Goal: Find specific page/section: Find specific page/section

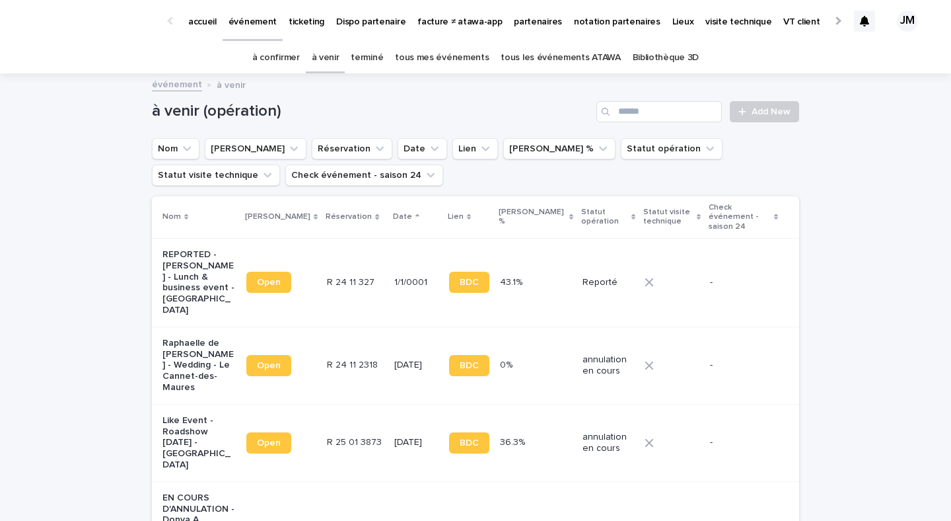
click at [561, 59] on link "tous les événements ATAWA" at bounding box center [561, 57] width 120 height 31
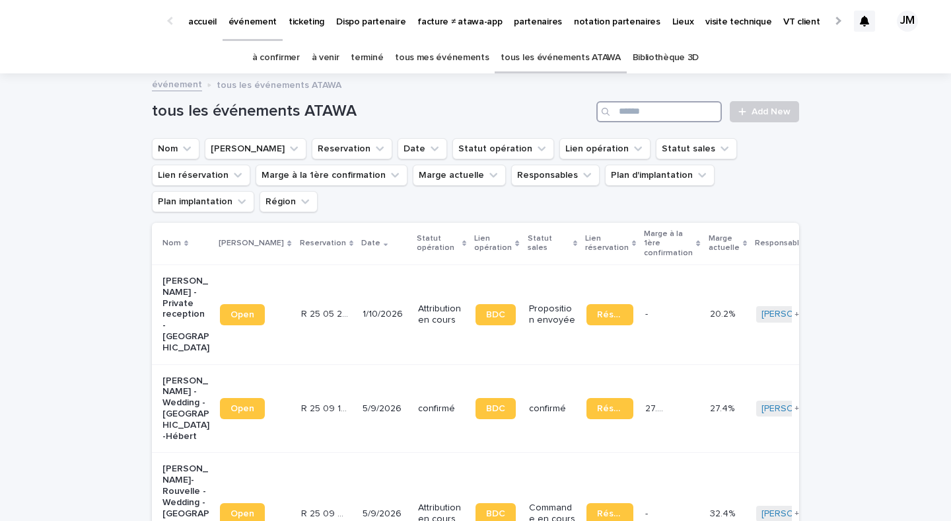
click at [672, 111] on input "Search" at bounding box center [660, 111] width 126 height 21
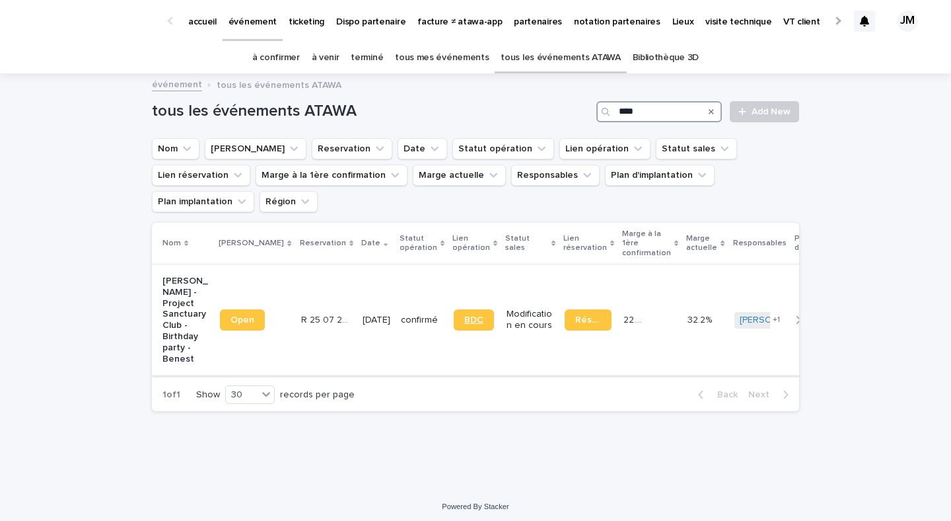
type input "****"
click at [454, 309] on link "BDC" at bounding box center [474, 319] width 40 height 21
click at [201, 314] on p "Subhi Barakat - Project Sanctuary Club - Birthday party - Benest" at bounding box center [186, 320] width 47 height 89
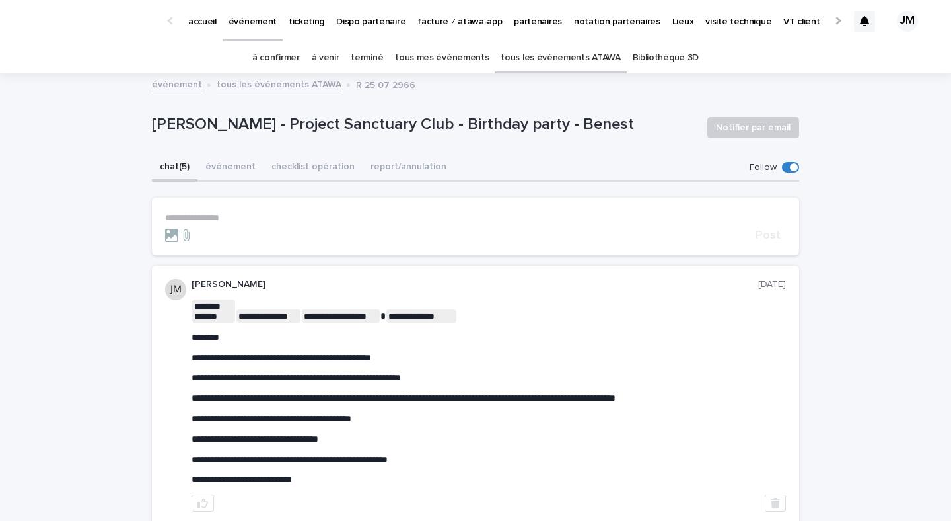
click at [554, 58] on link "tous les événements ATAWA" at bounding box center [561, 57] width 120 height 31
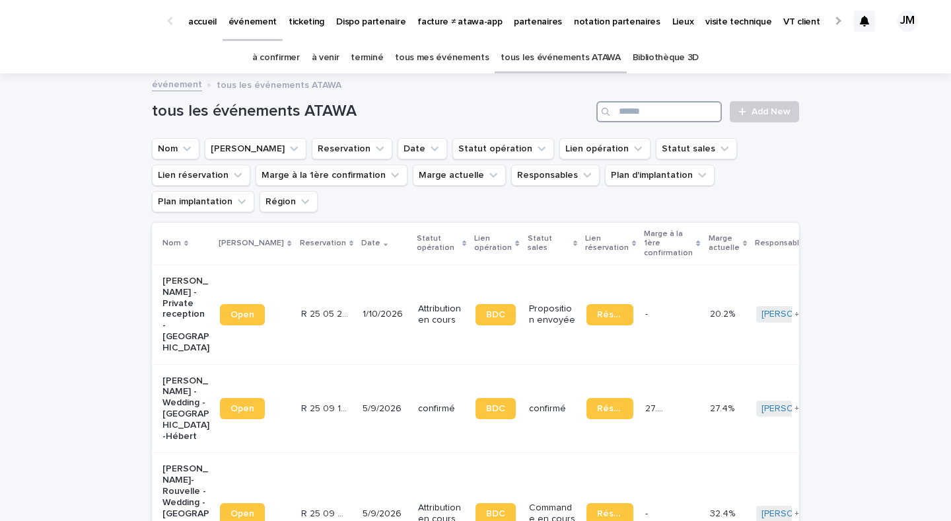
click at [681, 108] on input "Search" at bounding box center [660, 111] width 126 height 21
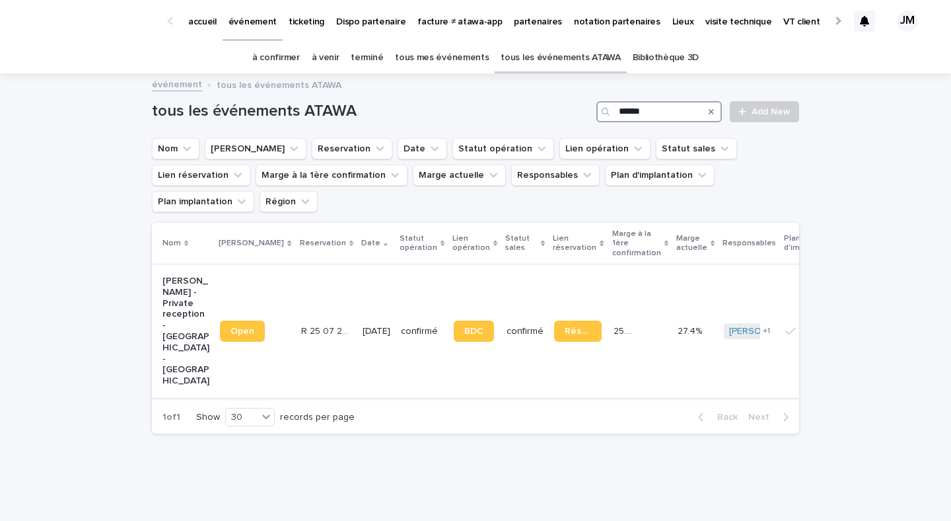
type input "******"
click at [576, 339] on td "Réservation" at bounding box center [578, 330] width 59 height 133
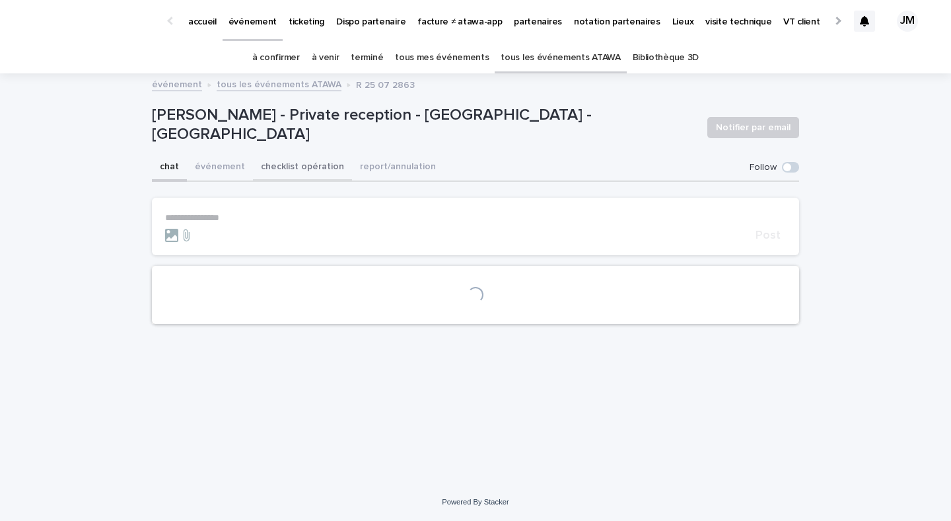
click at [329, 170] on button "checklist opération" at bounding box center [302, 168] width 99 height 28
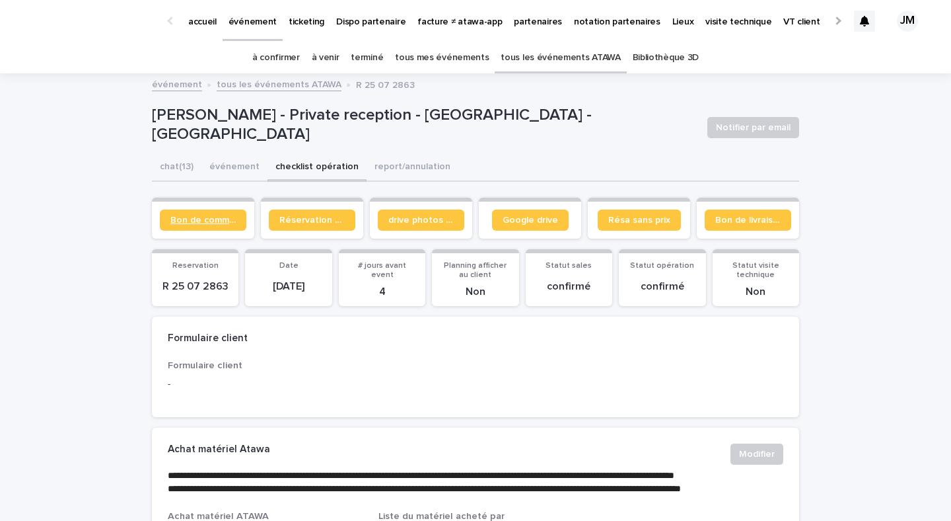
click at [205, 223] on span "Bon de commande" at bounding box center [202, 219] width 65 height 9
click at [292, 65] on link "à confirmer" at bounding box center [276, 57] width 48 height 31
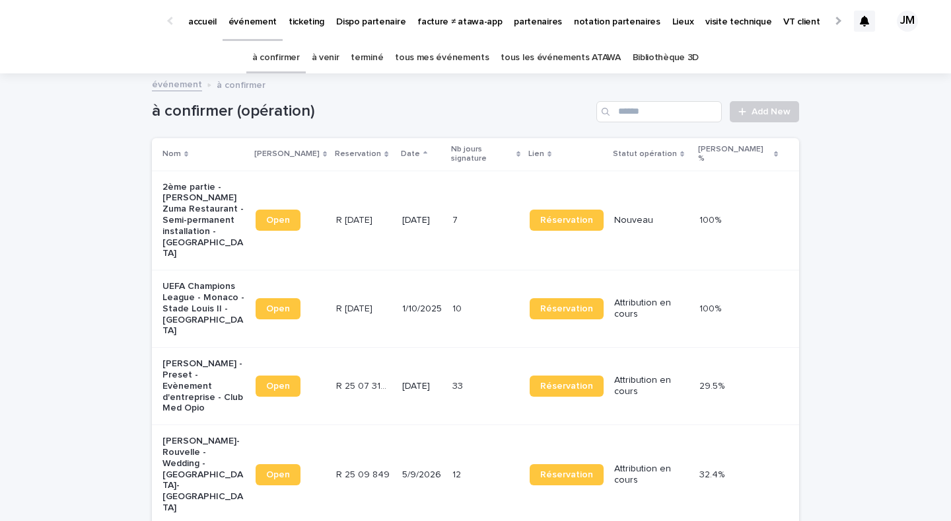
click at [399, 293] on td "1/10/2025" at bounding box center [422, 308] width 50 height 77
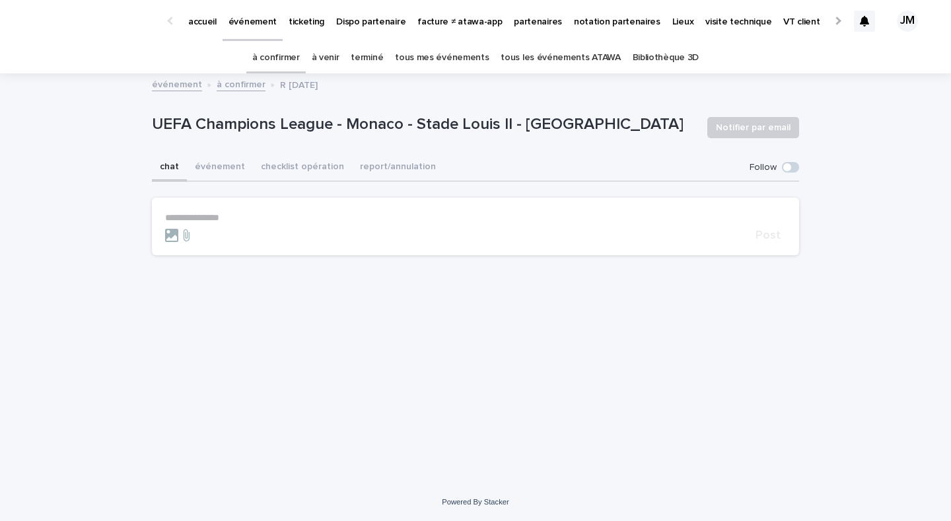
click at [583, 54] on link "tous les événements ATAWA" at bounding box center [561, 57] width 120 height 31
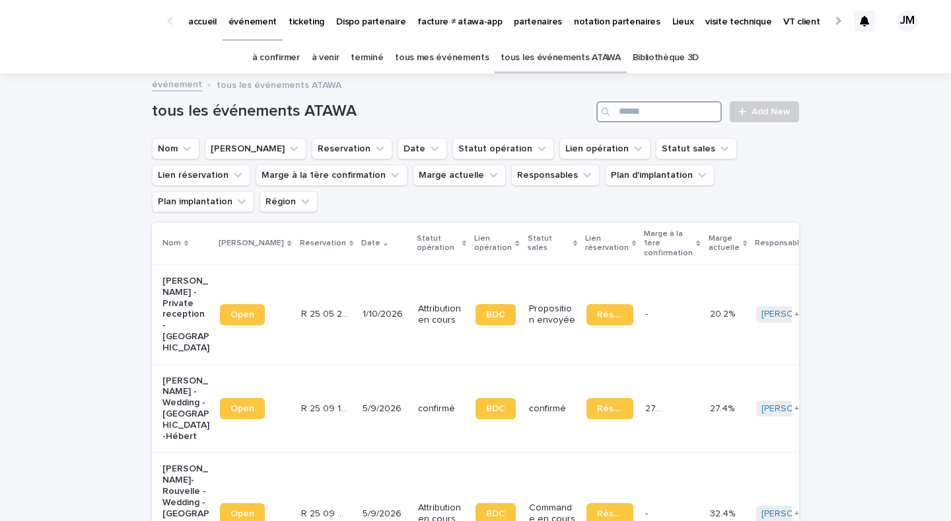
click at [689, 114] on input "Search" at bounding box center [660, 111] width 126 height 21
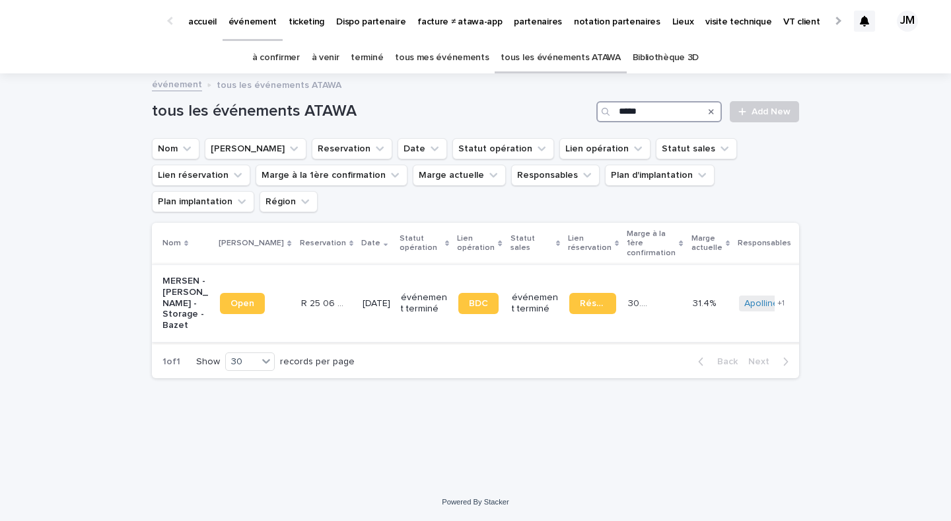
type input "*****"
click at [363, 295] on div "29/8/2025" at bounding box center [377, 302] width 28 height 14
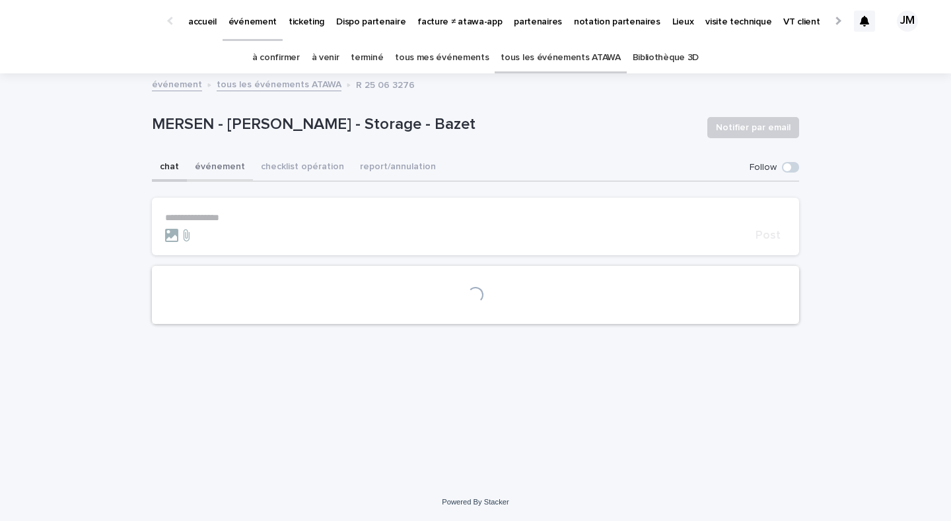
click at [237, 165] on button "événement" at bounding box center [220, 168] width 66 height 28
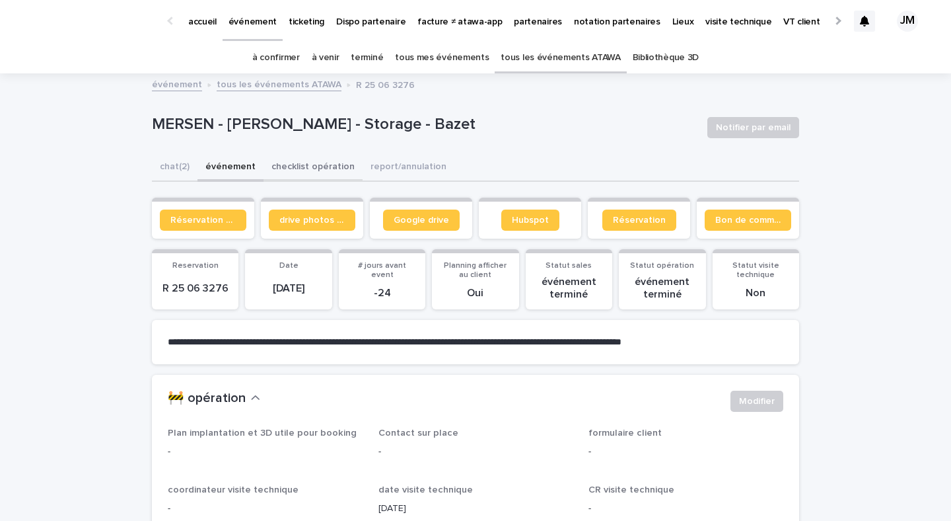
click at [286, 159] on button "checklist opération" at bounding box center [313, 168] width 99 height 28
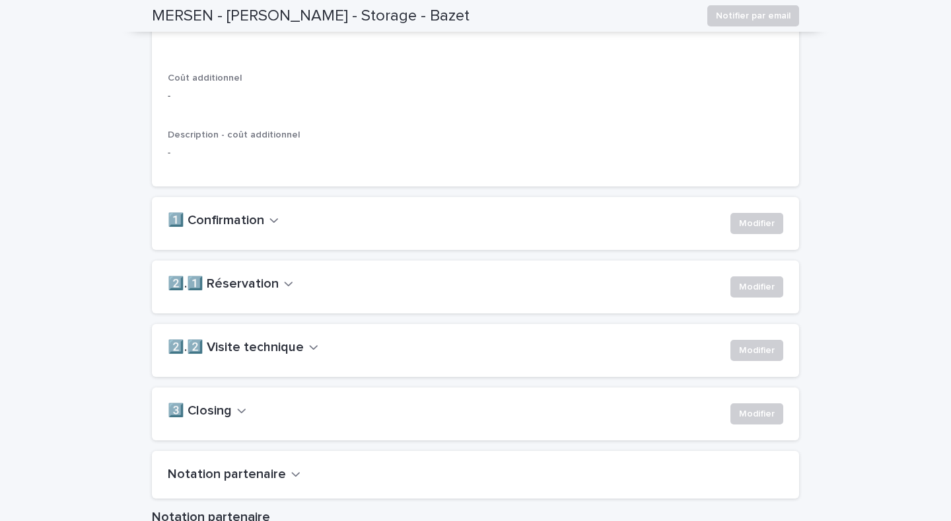
scroll to position [833, 0]
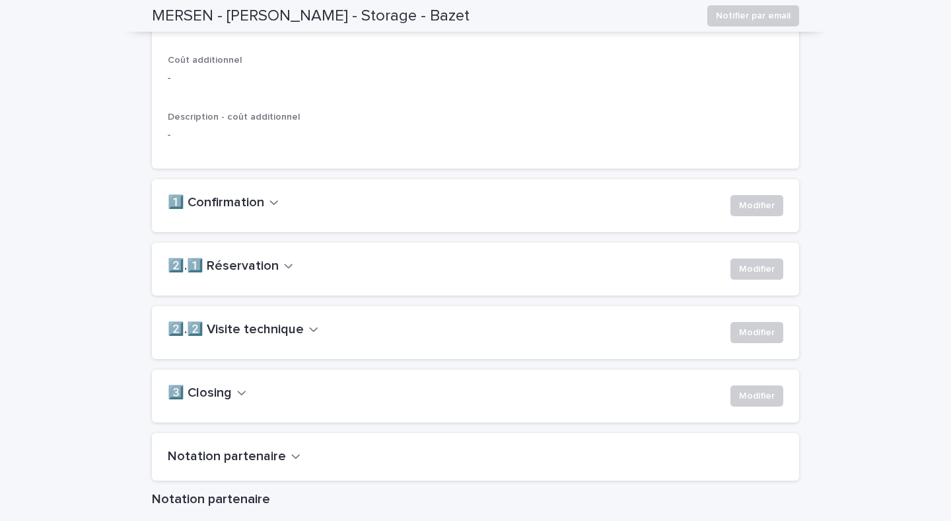
click at [239, 232] on div "1️⃣ Confirmation Modifier" at bounding box center [476, 205] width 648 height 53
click at [237, 216] on div "1️⃣ Confirmation Modifier" at bounding box center [476, 205] width 616 height 21
click at [230, 274] on h2 "2️⃣.1️⃣ Réservation" at bounding box center [223, 266] width 111 height 16
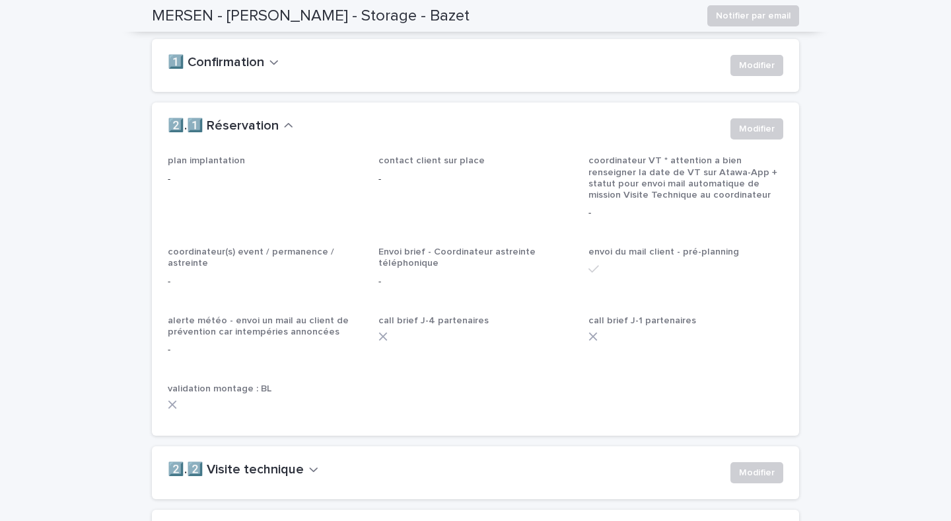
click at [249, 71] on h2 "1️⃣ Confirmation" at bounding box center [216, 63] width 96 height 16
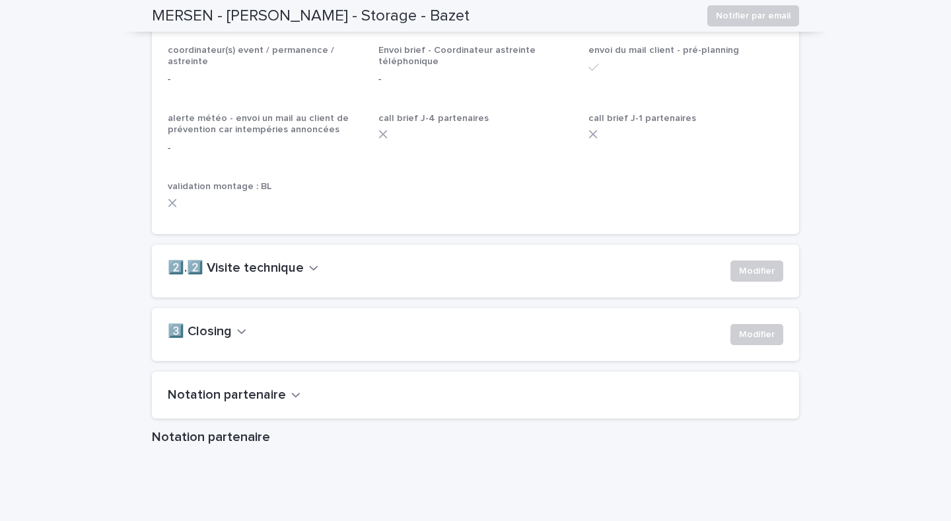
scroll to position [1321, 0]
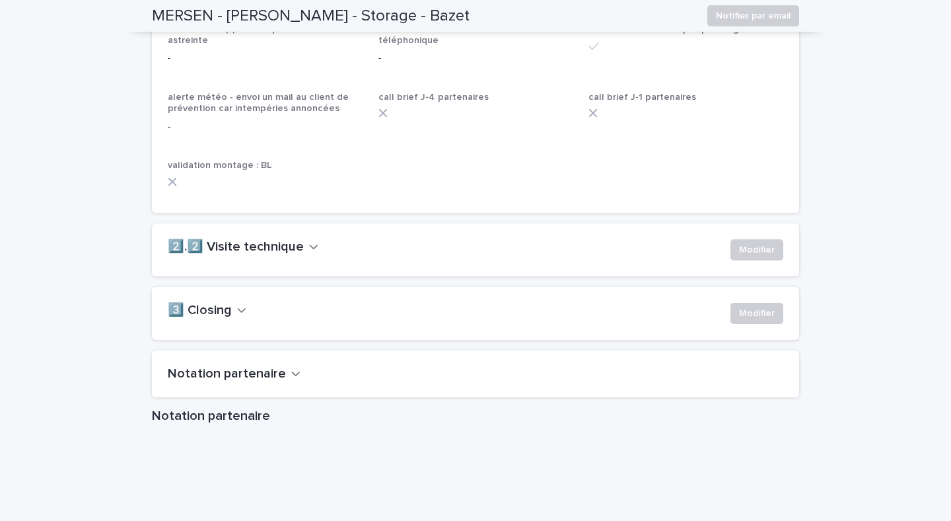
click at [220, 255] on h2 "2️⃣.2️⃣ Visite technique" at bounding box center [236, 247] width 136 height 16
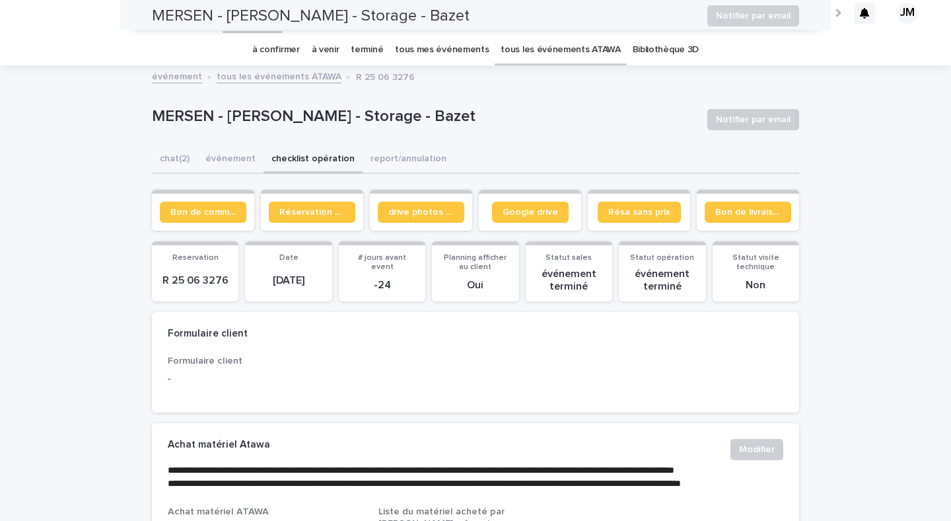
scroll to position [0, 0]
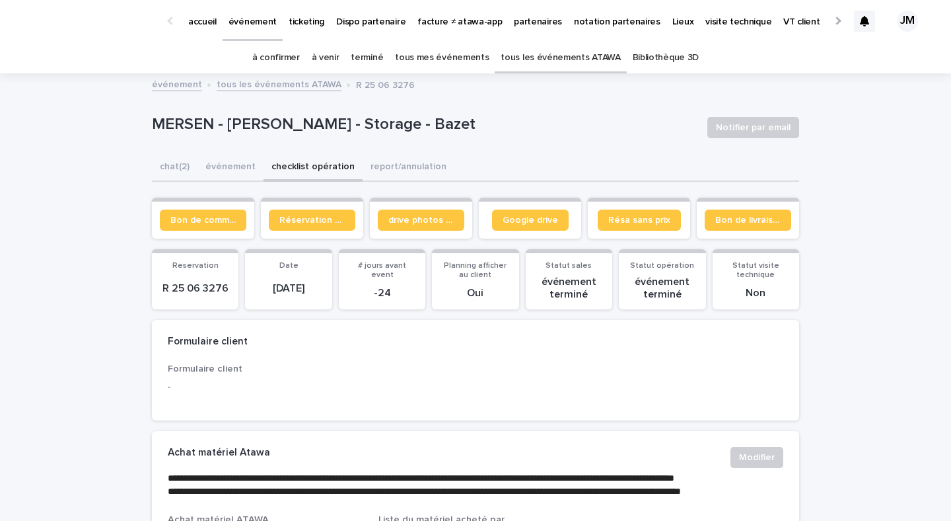
click at [285, 52] on link "à confirmer" at bounding box center [276, 57] width 48 height 31
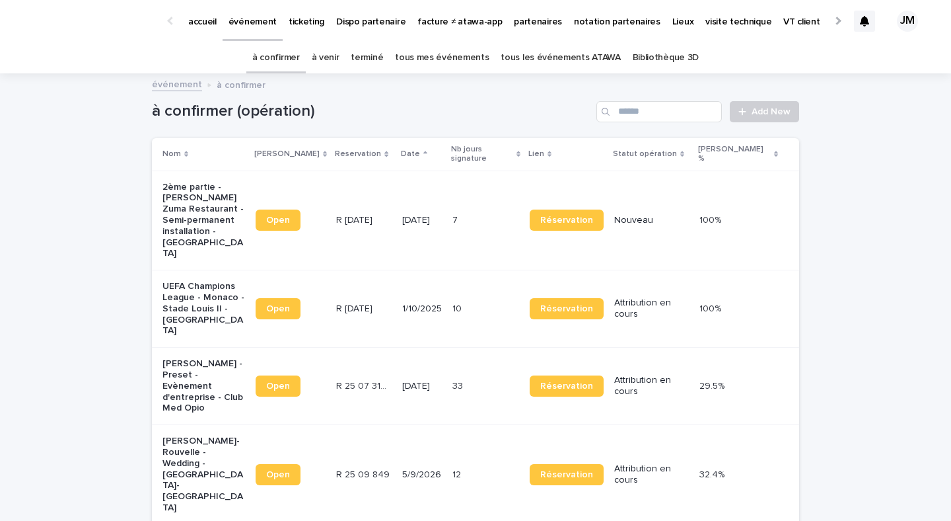
click at [468, 270] on td "10 10" at bounding box center [485, 308] width 77 height 77
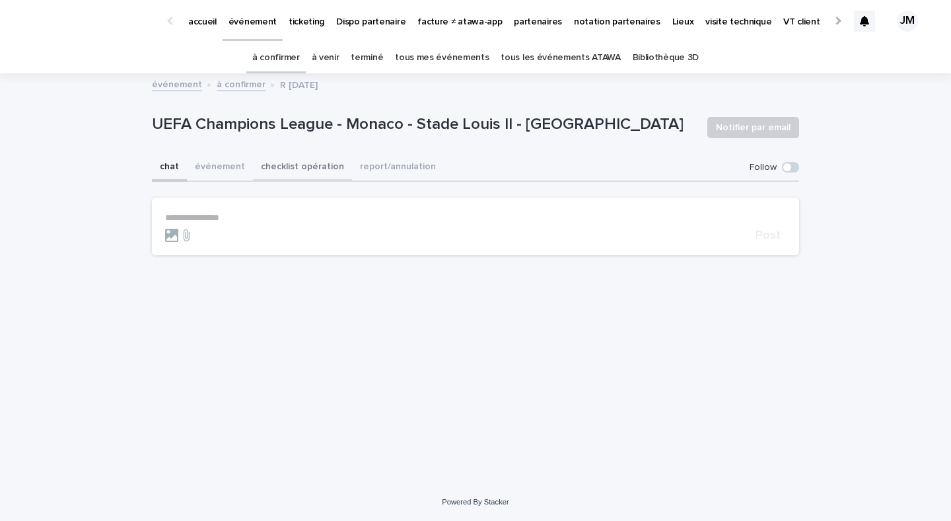
click at [276, 170] on button "checklist opération" at bounding box center [302, 168] width 99 height 28
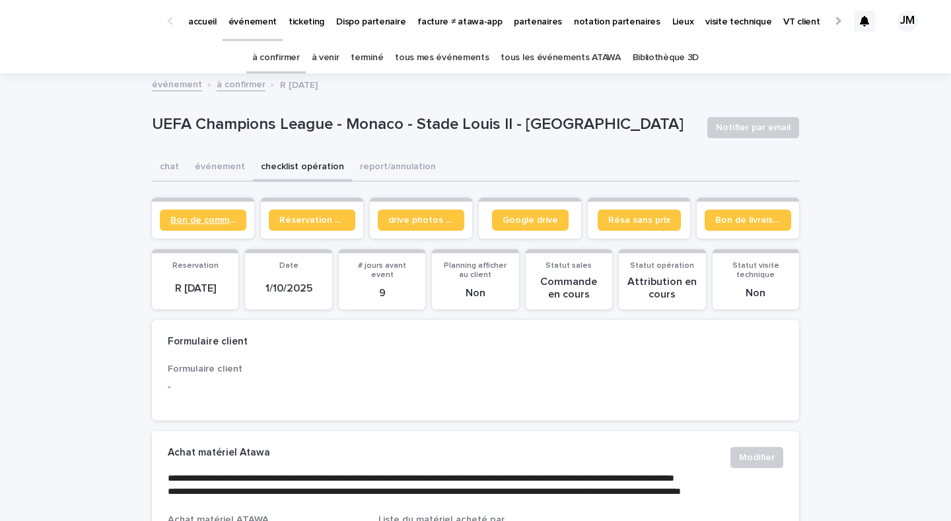
click at [209, 211] on link "Bon de commande" at bounding box center [203, 219] width 87 height 21
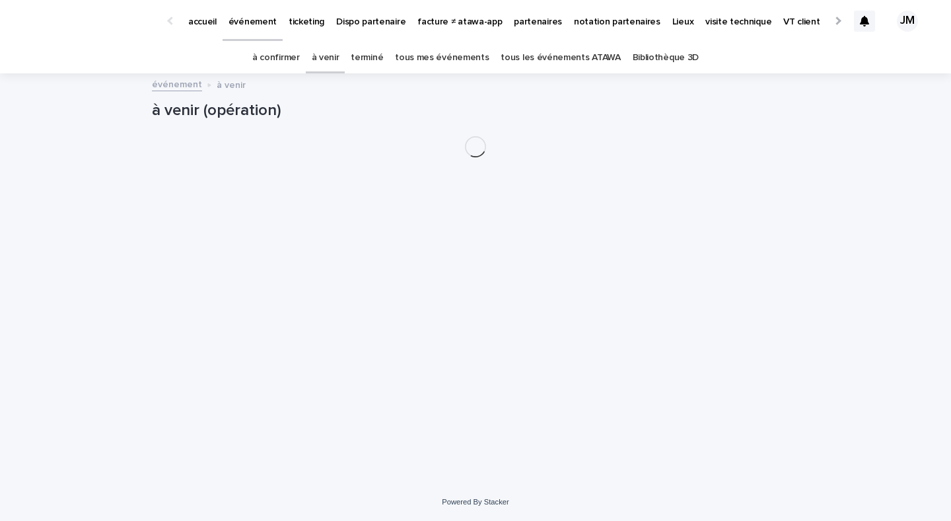
click at [557, 55] on link "tous les événements ATAWA" at bounding box center [561, 57] width 120 height 31
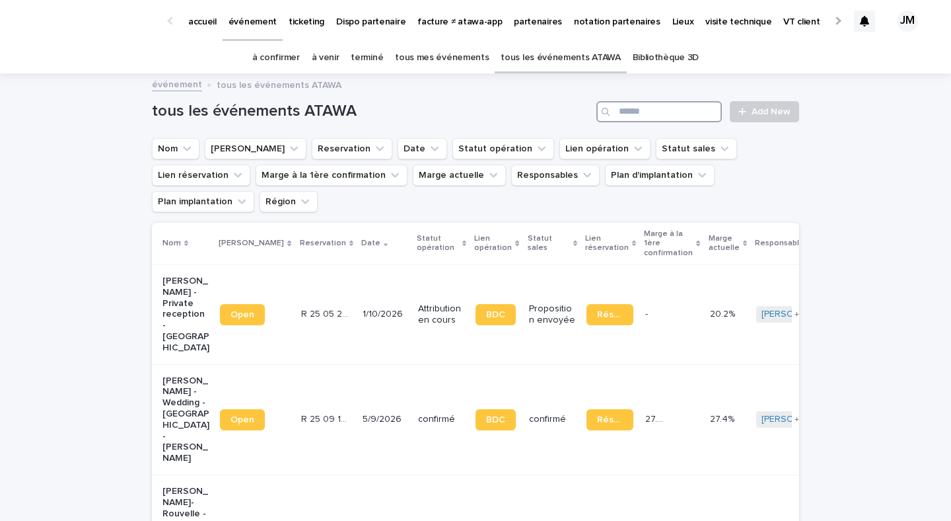
click at [682, 104] on input "Search" at bounding box center [660, 111] width 126 height 21
paste input "**********"
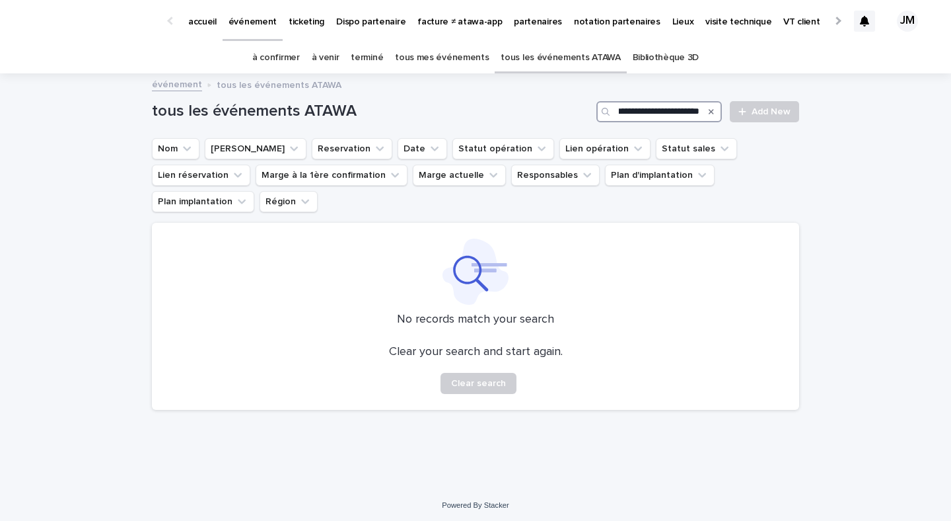
type input "**********"
click at [584, 59] on link "tous les événements ATAWA" at bounding box center [561, 57] width 120 height 31
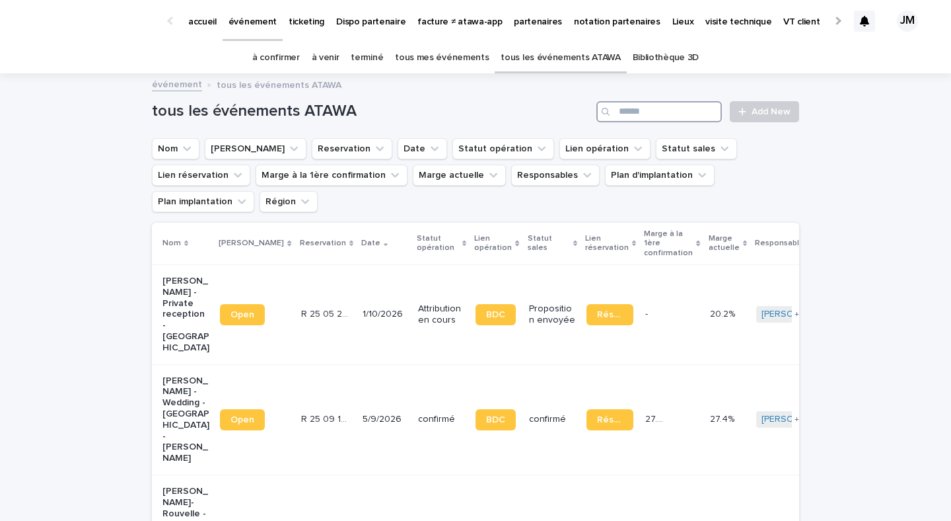
click at [659, 112] on input "Search" at bounding box center [660, 111] width 126 height 21
paste input "**********"
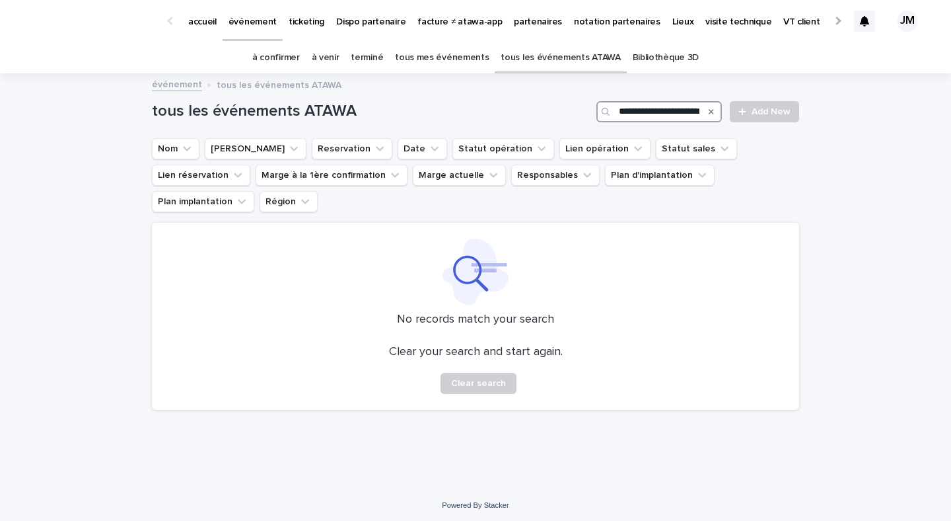
click at [635, 108] on input "**********" at bounding box center [660, 111] width 126 height 21
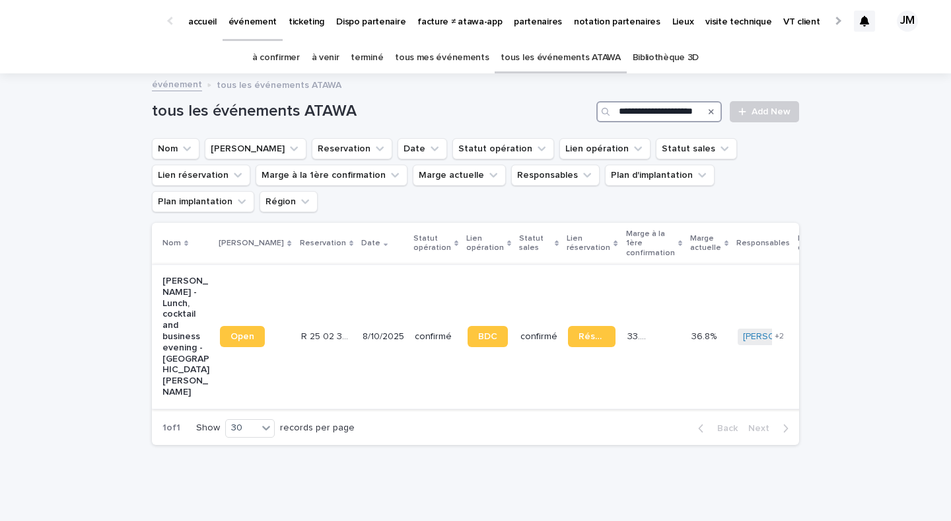
type input "**********"
click at [515, 348] on td "confirmé" at bounding box center [539, 336] width 48 height 144
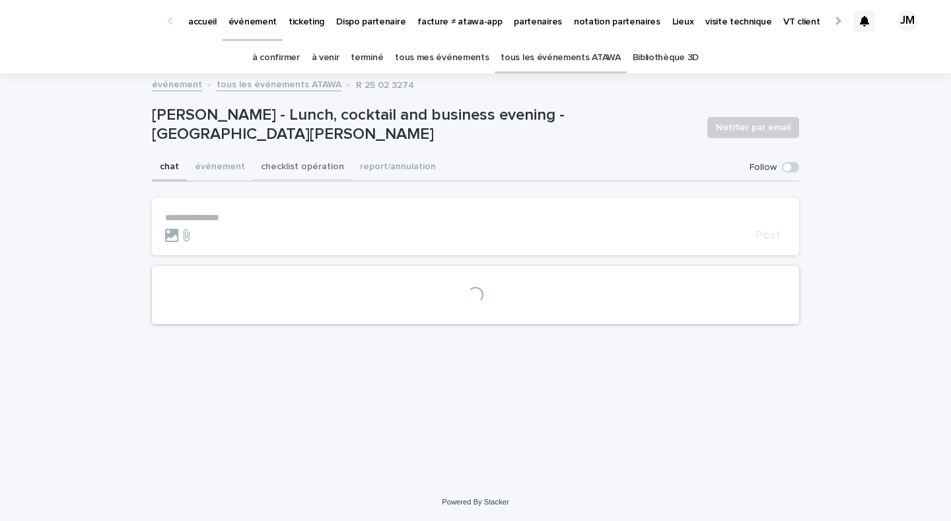
click at [272, 167] on button "checklist opération" at bounding box center [302, 168] width 99 height 28
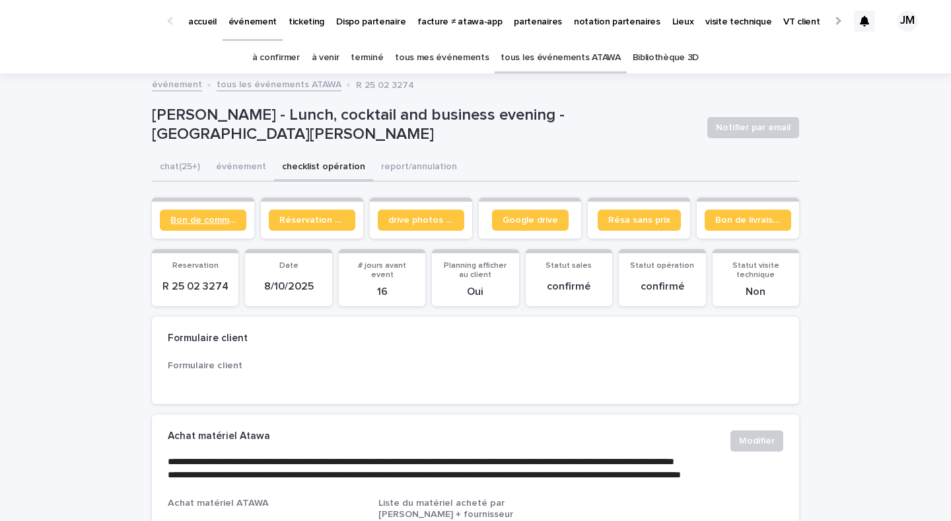
click at [201, 220] on span "Bon de commande" at bounding box center [202, 219] width 65 height 9
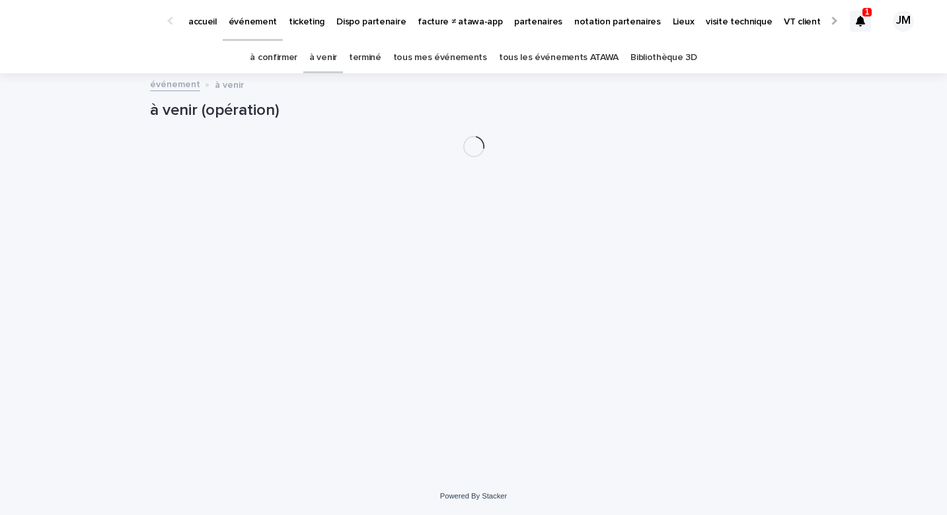
click at [587, 57] on link "tous les événements ATAWA" at bounding box center [559, 57] width 120 height 31
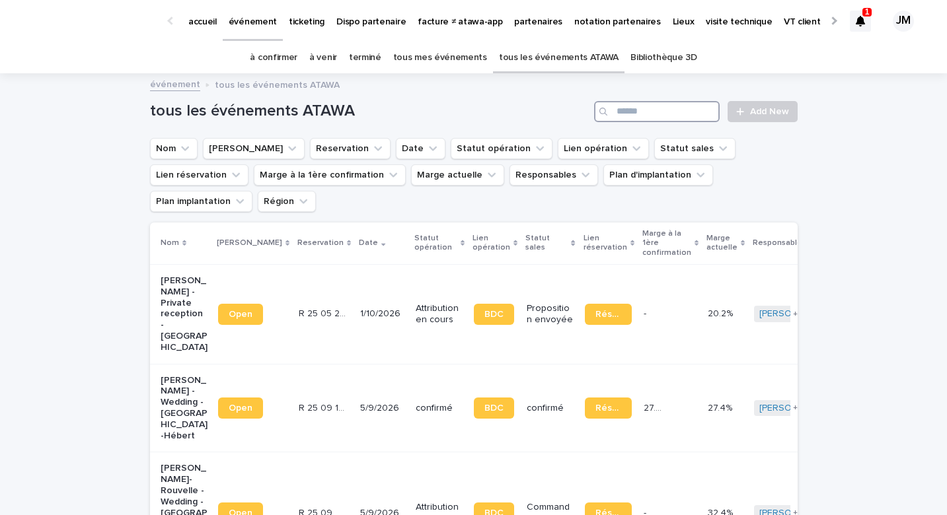
click at [655, 105] on input "Search" at bounding box center [657, 111] width 126 height 21
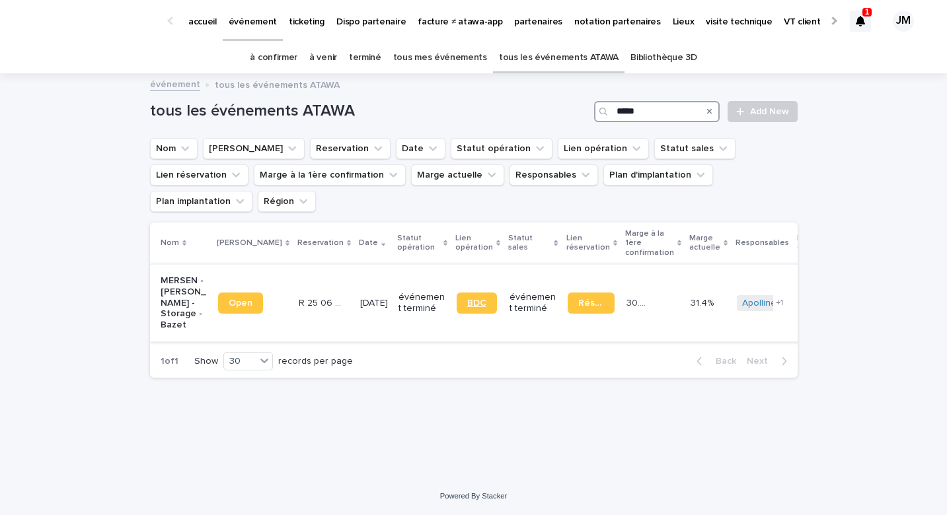
type input "*****"
click at [459, 293] on link "BDC" at bounding box center [477, 303] width 40 height 21
click at [864, 16] on div "1" at bounding box center [866, 12] width 9 height 9
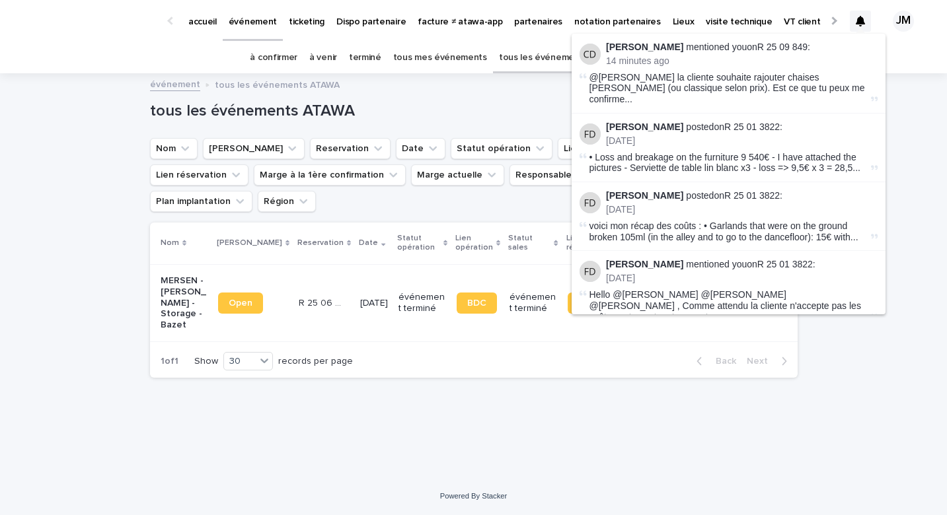
click at [815, 473] on div "Loading... Saving… Loading... Saving… tous les événements ATAWA ***** Add New N…" at bounding box center [473, 276] width 947 height 403
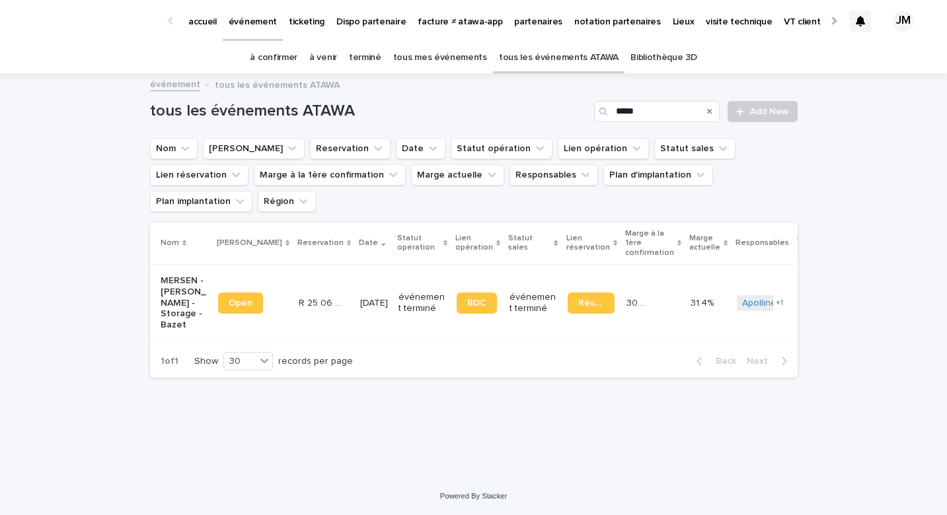
click at [293, 65] on link "à confirmer" at bounding box center [274, 57] width 48 height 31
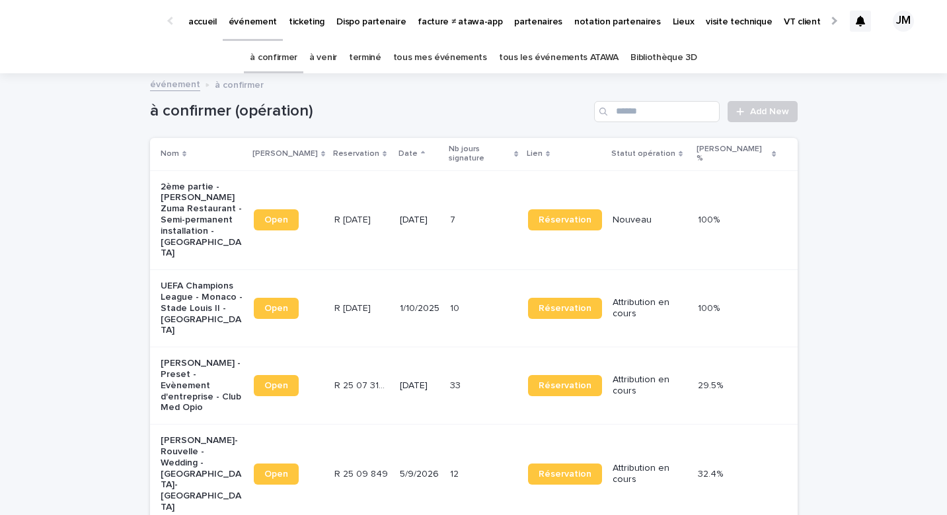
click at [382, 298] on td "R 25 09 1800 R 25 09 1800" at bounding box center [361, 308] width 65 height 77
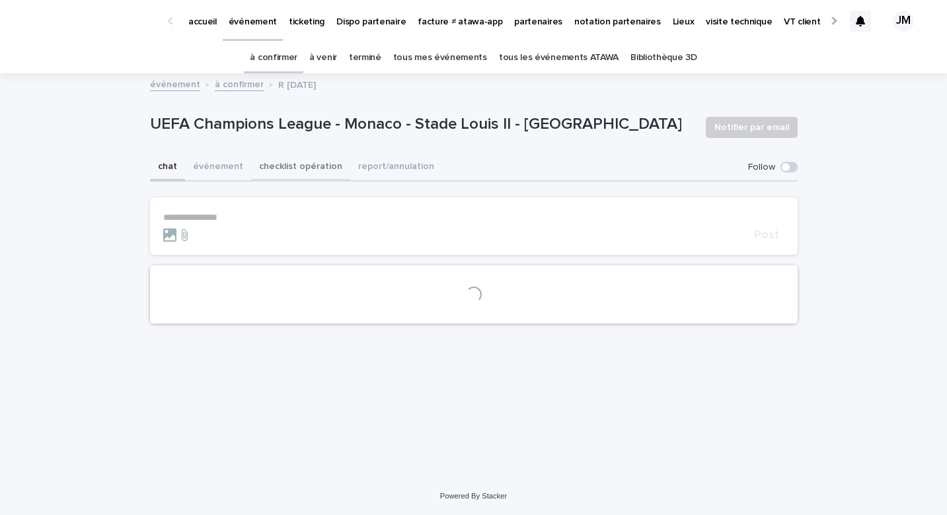
click at [299, 172] on button "checklist opération" at bounding box center [300, 168] width 99 height 28
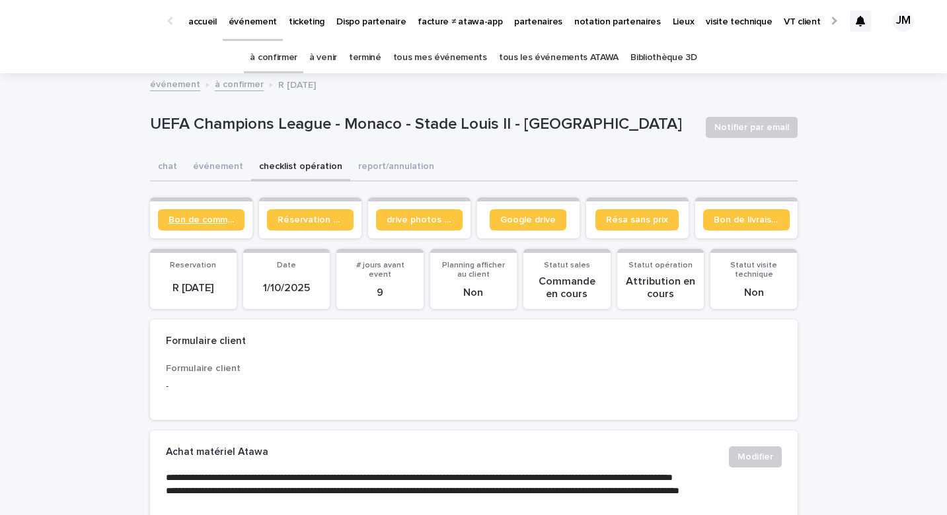
click at [202, 226] on link "Bon de commande" at bounding box center [201, 219] width 87 height 21
click at [287, 55] on link "à confirmer" at bounding box center [274, 57] width 48 height 31
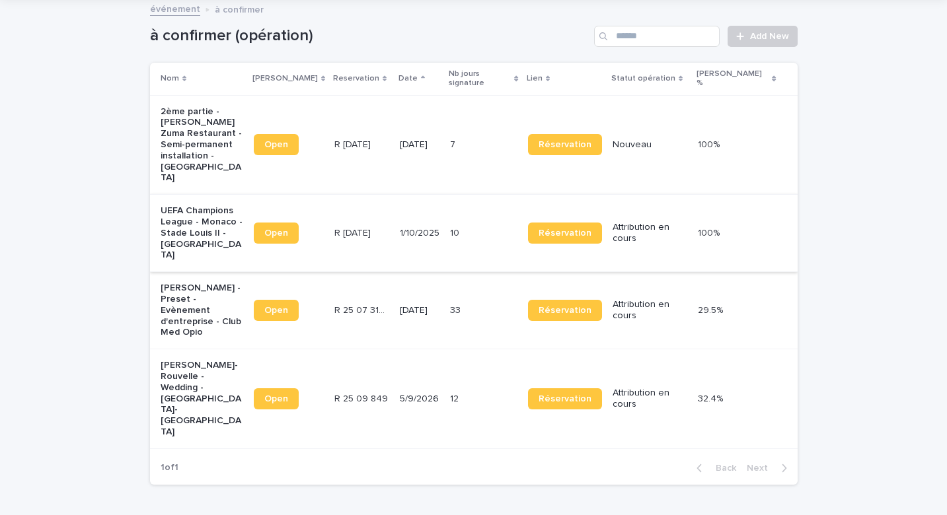
scroll to position [83, 0]
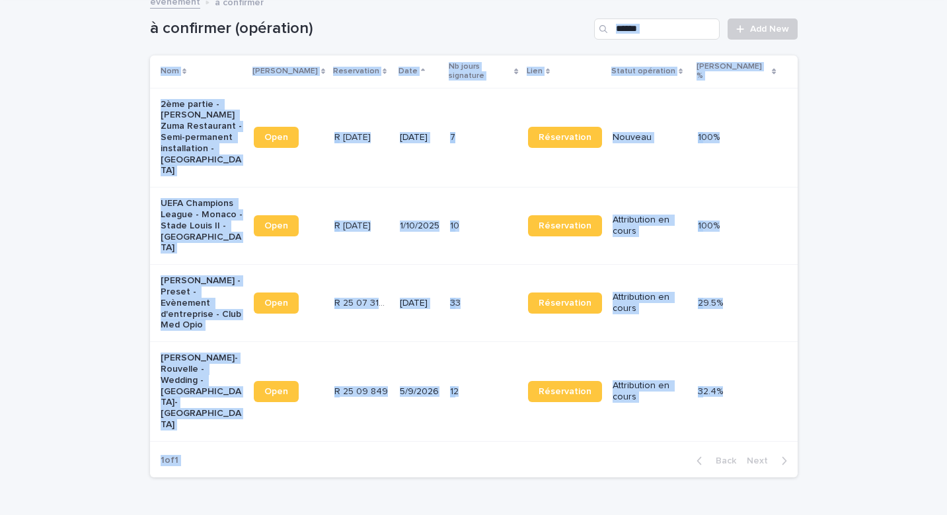
drag, startPoint x: 786, startPoint y: 404, endPoint x: 103, endPoint y: 51, distance: 768.6
click at [103, 51] on div "Loading... Saving… Loading... Saving… à confirmer (opération) Add New Nom Lien …" at bounding box center [473, 273] width 947 height 562
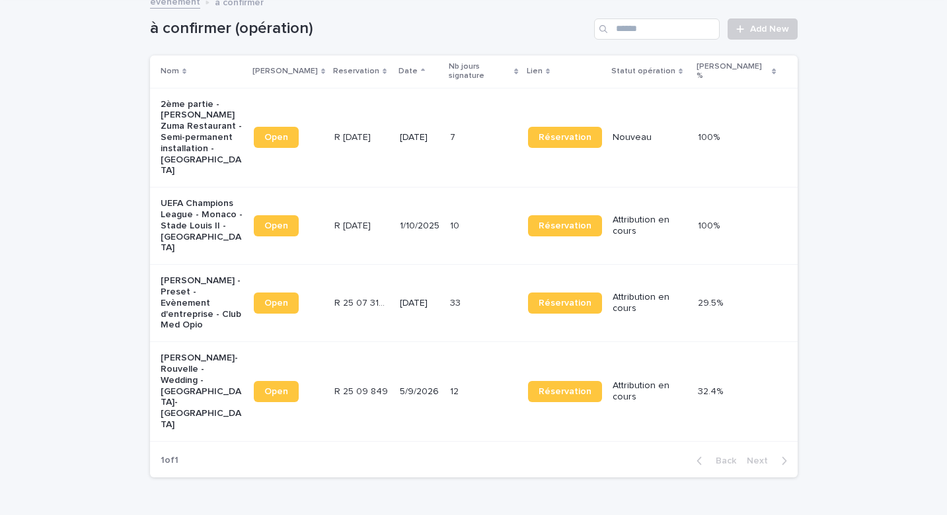
click at [110, 40] on div "Loading... Saving… Loading... Saving… à confirmer (opération) Add New Nom Lien …" at bounding box center [473, 273] width 947 height 562
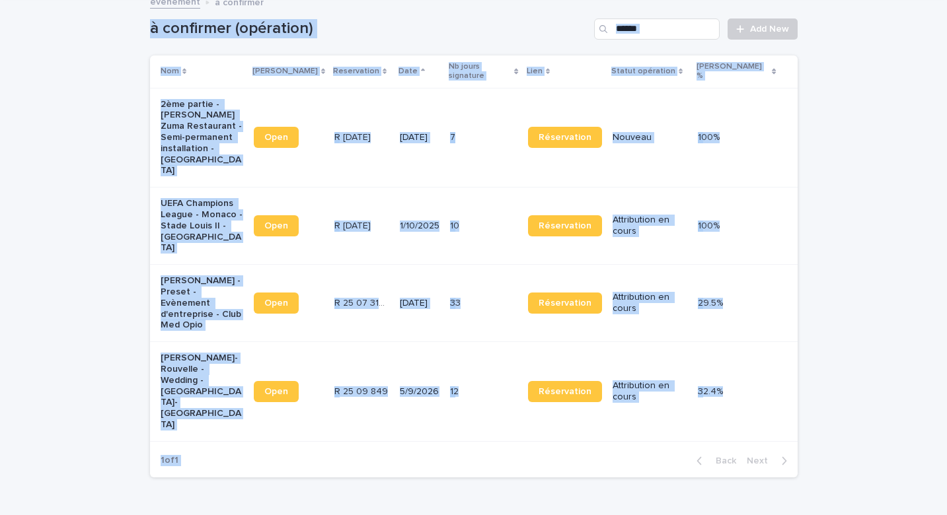
drag, startPoint x: 114, startPoint y: 26, endPoint x: 744, endPoint y: 406, distance: 736.3
click at [744, 406] on div "Loading... Saving… Loading... Saving… à confirmer (opération) Add New Nom Lien …" at bounding box center [473, 273] width 947 height 562
click at [797, 408] on div "Loading... Saving… Loading... Saving… à confirmer (opération) Add New Nom Lien …" at bounding box center [473, 256] width 661 height 529
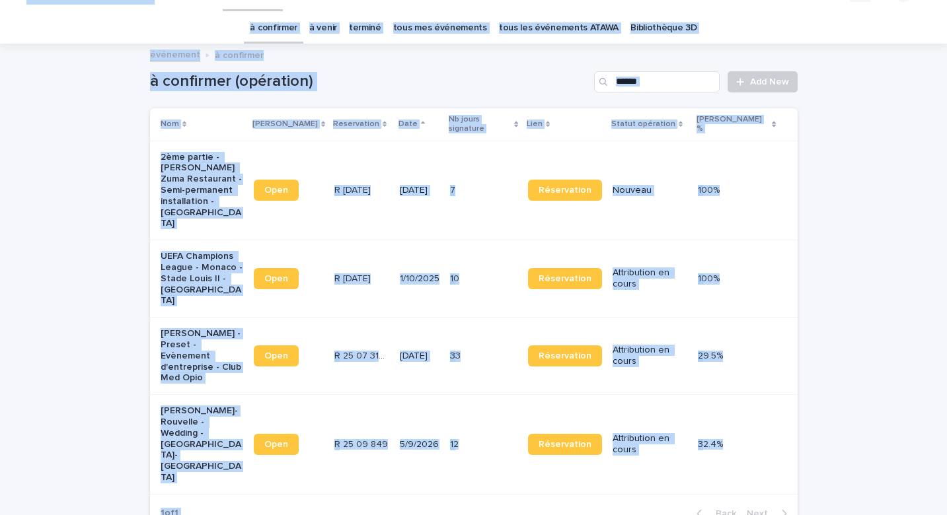
scroll to position [0, 0]
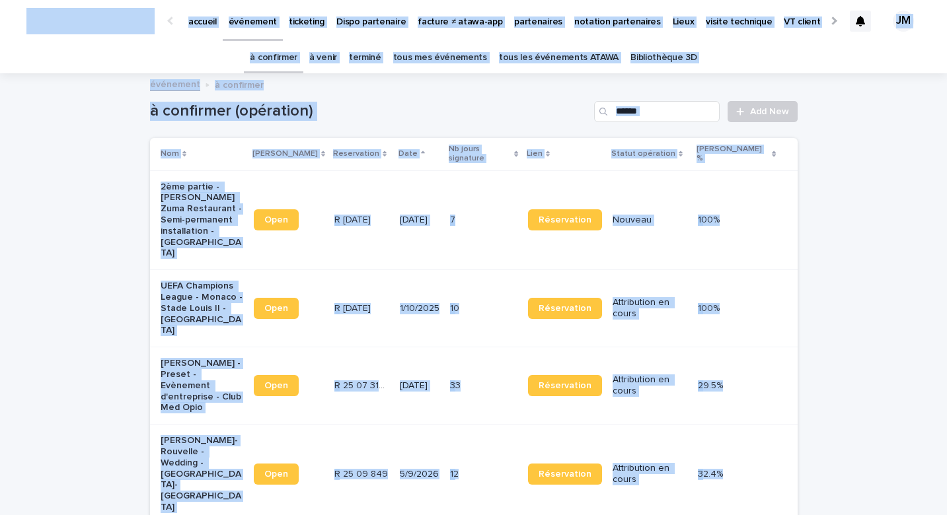
drag, startPoint x: 797, startPoint y: 408, endPoint x: 146, endPoint y: -1, distance: 769.6
click at [146, 0] on html "accueil événement ticketing Dispo partenaire facture ≠ atawa-app partenaires no…" at bounding box center [473, 257] width 947 height 515
click at [127, 132] on div "Loading... Saving… Loading... Saving… à confirmer (opération) Add New Nom Lien …" at bounding box center [473, 356] width 947 height 562
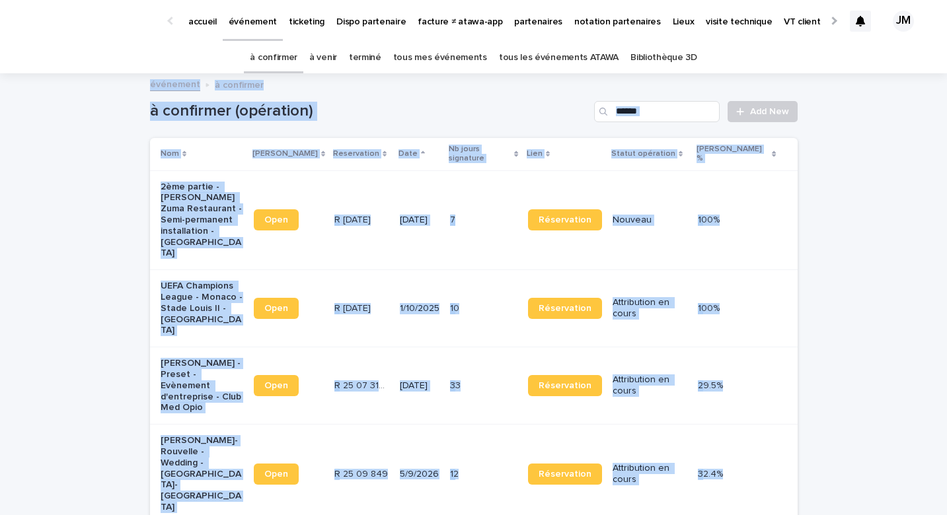
drag, startPoint x: 135, startPoint y: 79, endPoint x: 810, endPoint y: 505, distance: 797.9
click at [810, 505] on div "accueil événement ticketing Dispo partenaire facture ≠ atawa-app partenaires no…" at bounding box center [473, 337] width 947 height 675
click at [839, 476] on div "Loading... Saving… Loading... Saving… à confirmer (opération) Add New Nom Lien …" at bounding box center [473, 356] width 947 height 562
drag, startPoint x: 839, startPoint y: 476, endPoint x: 122, endPoint y: 102, distance: 808.3
click at [122, 102] on div "Loading... Saving… Loading... Saving… à confirmer (opération) Add New Nom Lien …" at bounding box center [473, 356] width 947 height 562
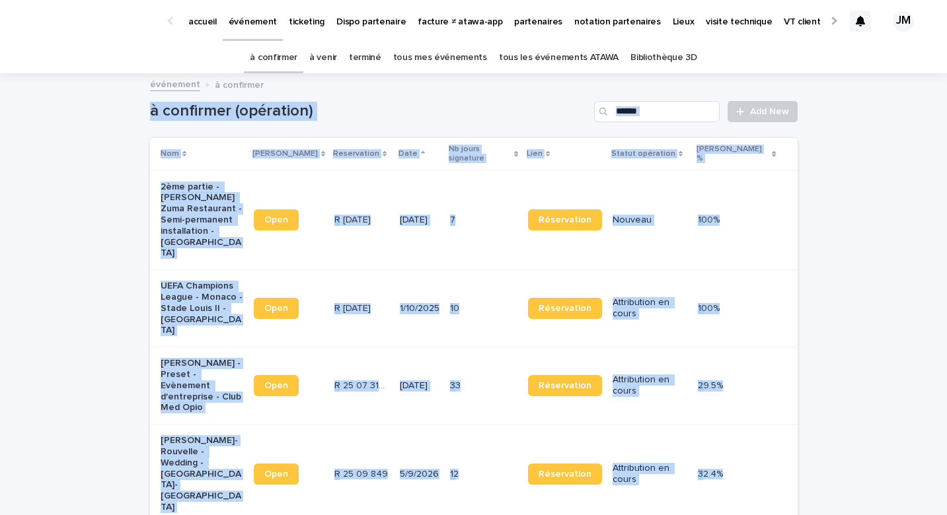
click at [122, 102] on div "Loading... Saving… Loading... Saving… à confirmer (opération) Add New Nom Lien …" at bounding box center [473, 356] width 947 height 562
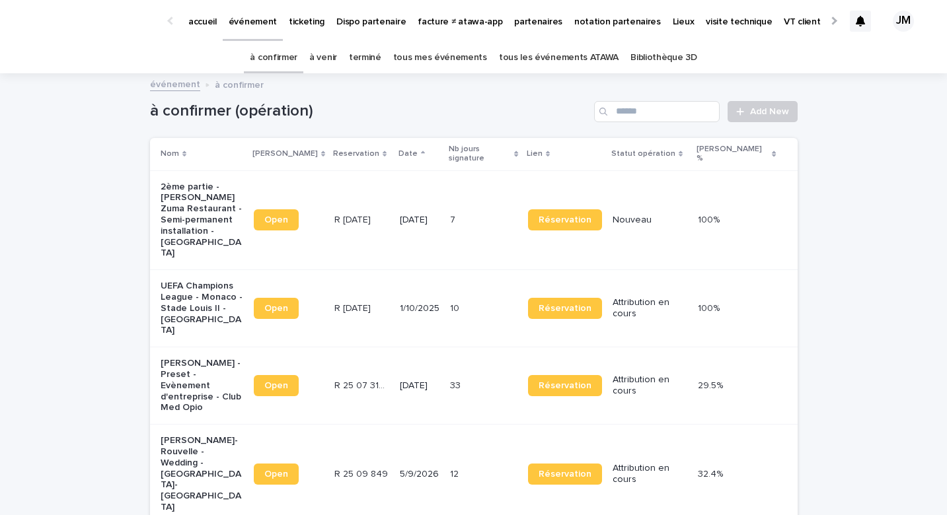
scroll to position [42, 0]
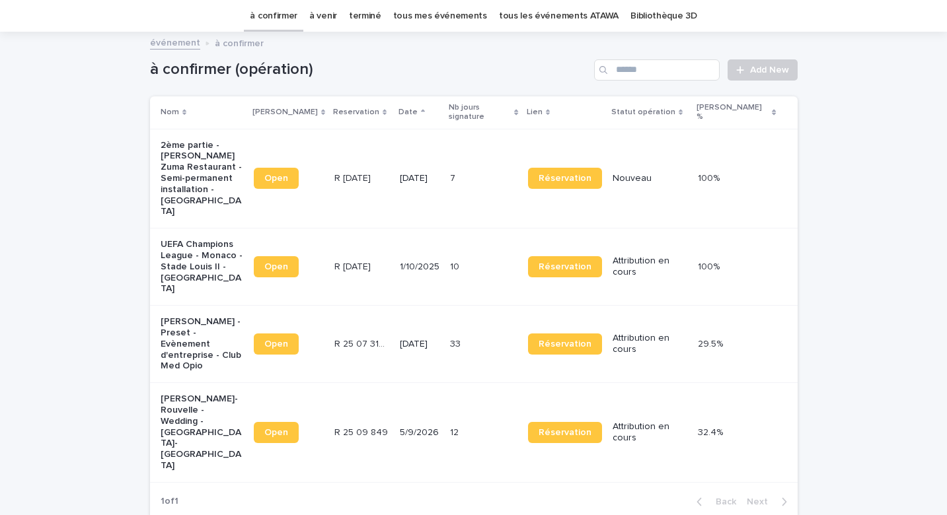
click at [475, 262] on p at bounding box center [471, 267] width 42 height 11
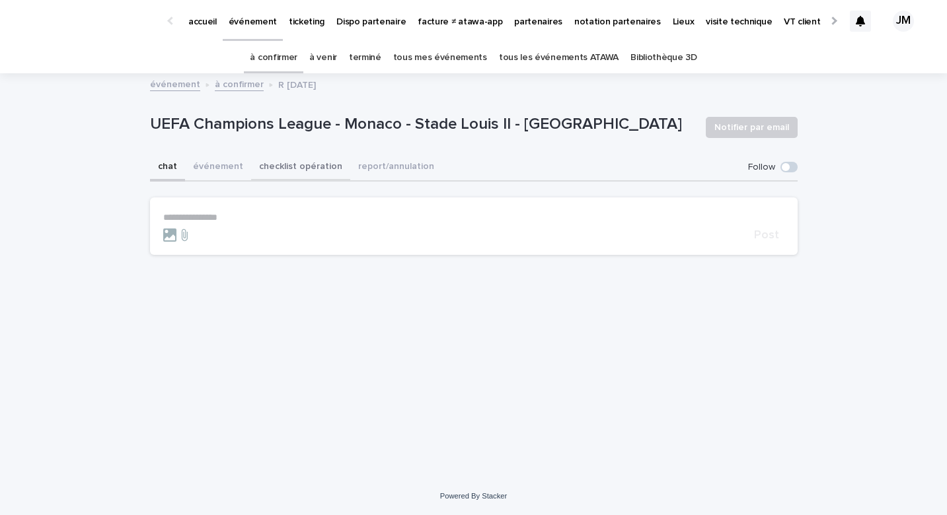
click at [312, 167] on button "checklist opération" at bounding box center [300, 168] width 99 height 28
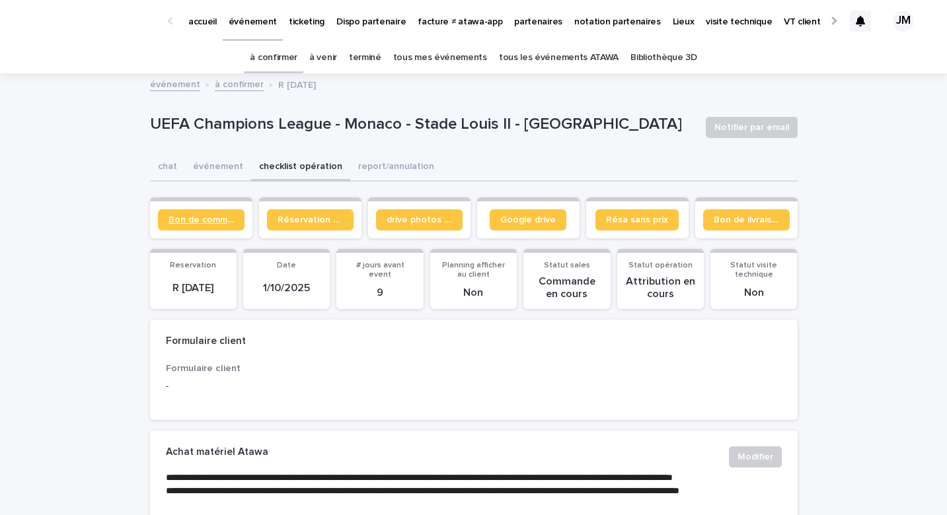
click at [183, 223] on span "Bon de commande" at bounding box center [200, 219] width 65 height 9
click at [297, 67] on link "à confirmer" at bounding box center [274, 57] width 48 height 31
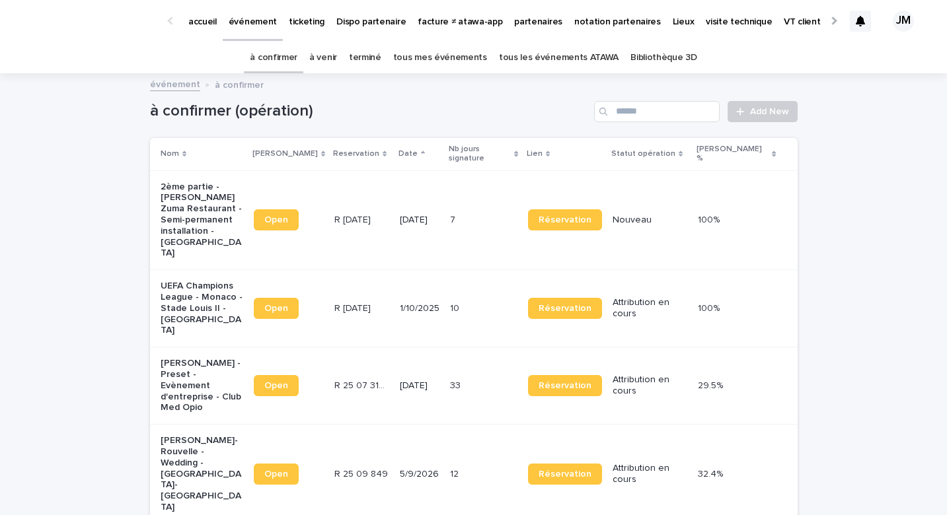
click at [413, 361] on td "[DATE]" at bounding box center [419, 386] width 50 height 77
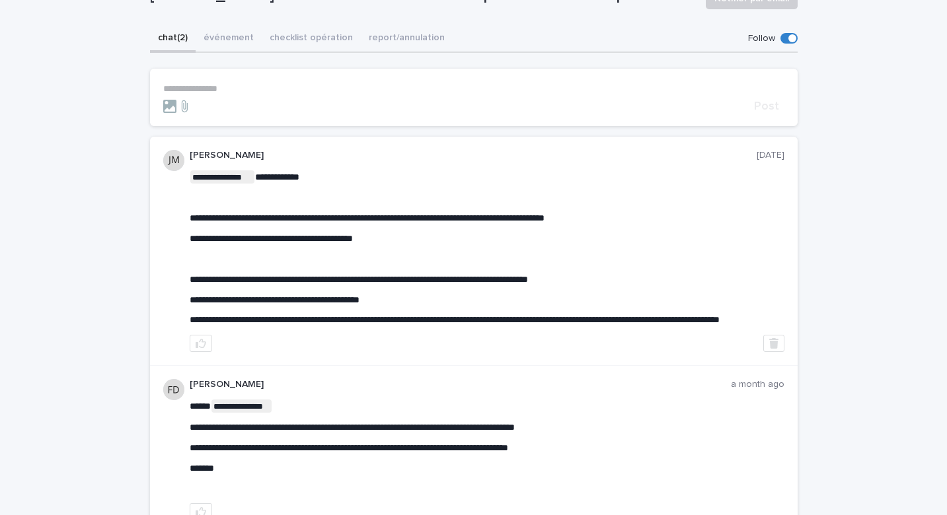
scroll to position [131, 0]
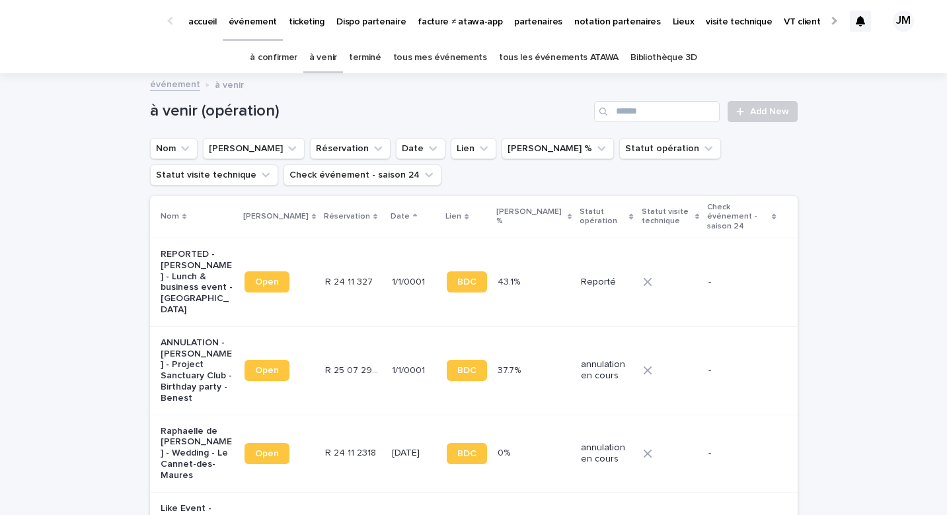
click at [518, 23] on p "partenaires" at bounding box center [538, 14] width 48 height 28
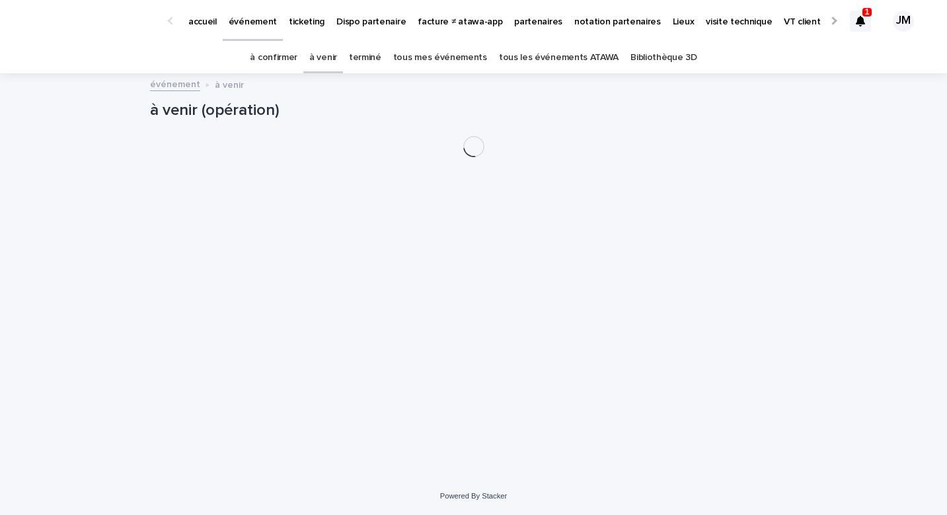
click at [581, 54] on link "tous les événements ATAWA" at bounding box center [559, 57] width 120 height 31
click at [860, 16] on icon at bounding box center [860, 21] width 9 height 11
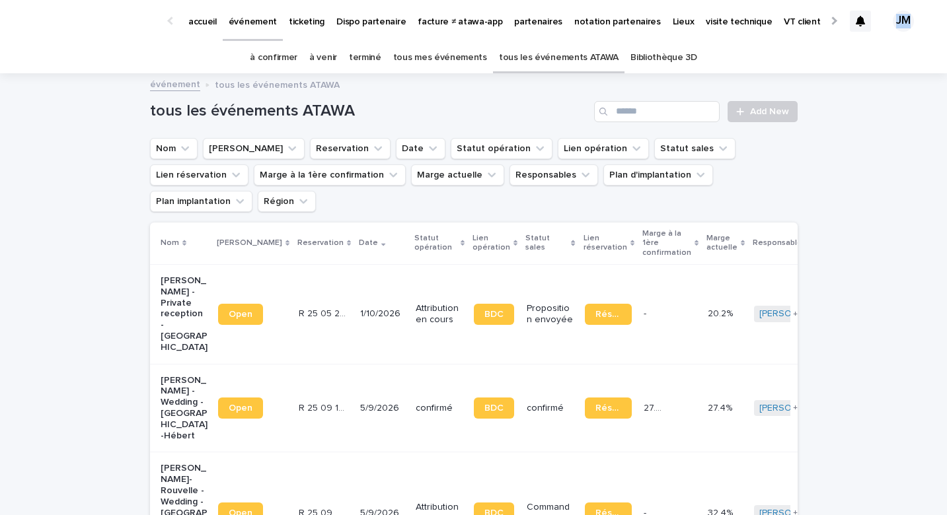
click at [863, 11] on div at bounding box center [860, 21] width 21 height 21
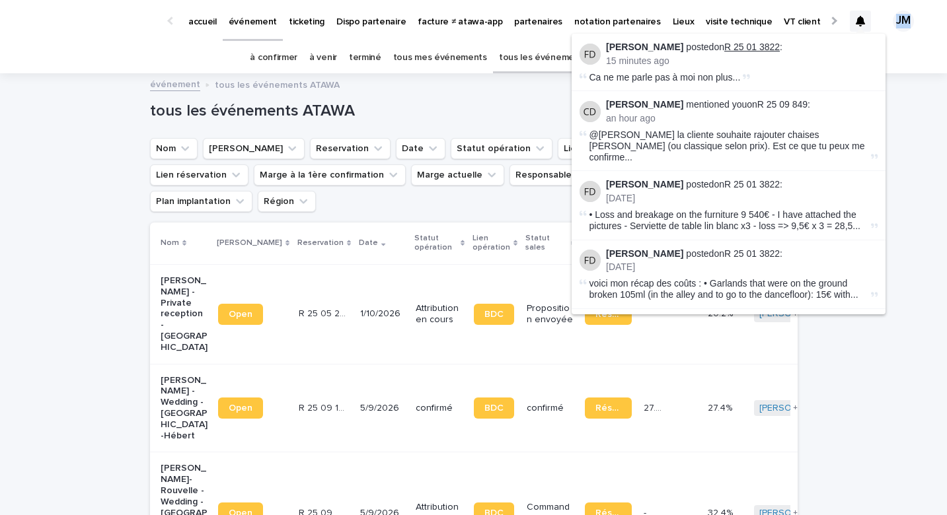
click at [733, 48] on link "R 25 01 3822" at bounding box center [752, 47] width 56 height 11
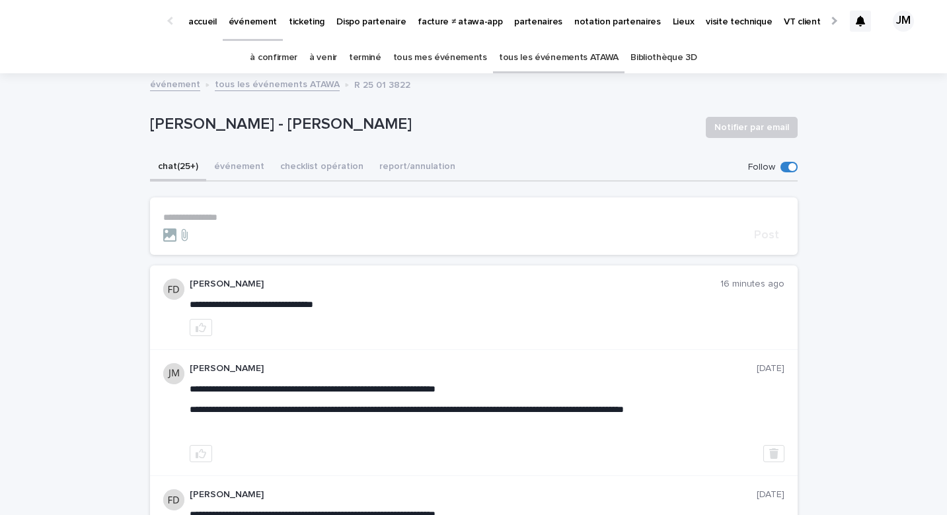
click at [515, 50] on link "tous les événements ATAWA" at bounding box center [559, 57] width 120 height 31
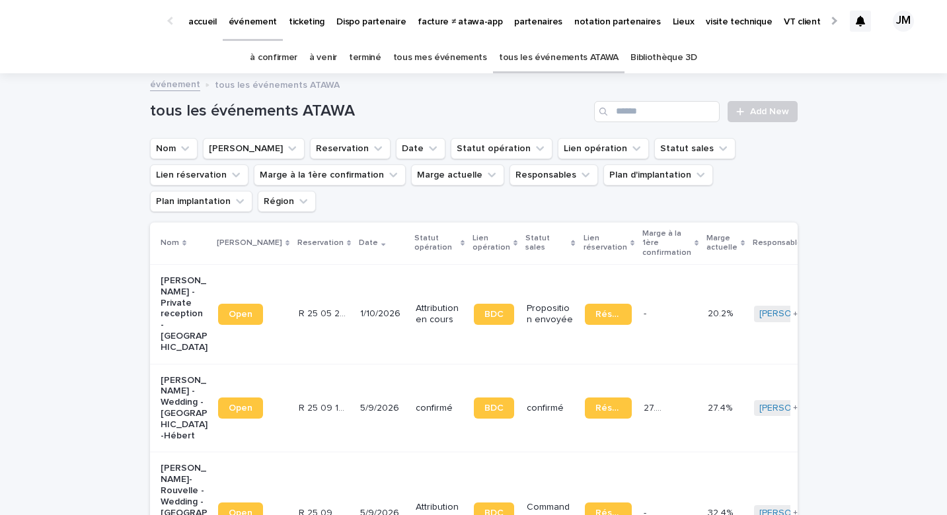
click at [330, 59] on link "à venir" at bounding box center [323, 57] width 28 height 31
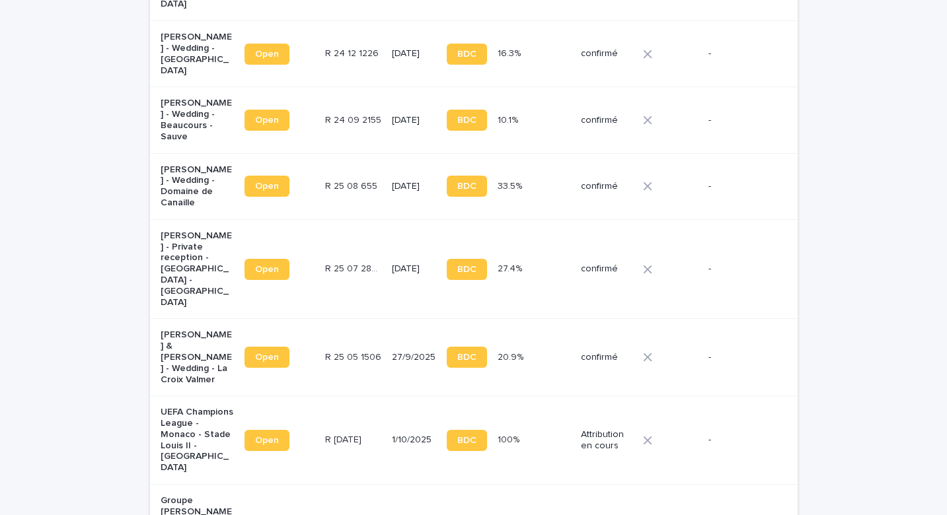
scroll to position [1152, 0]
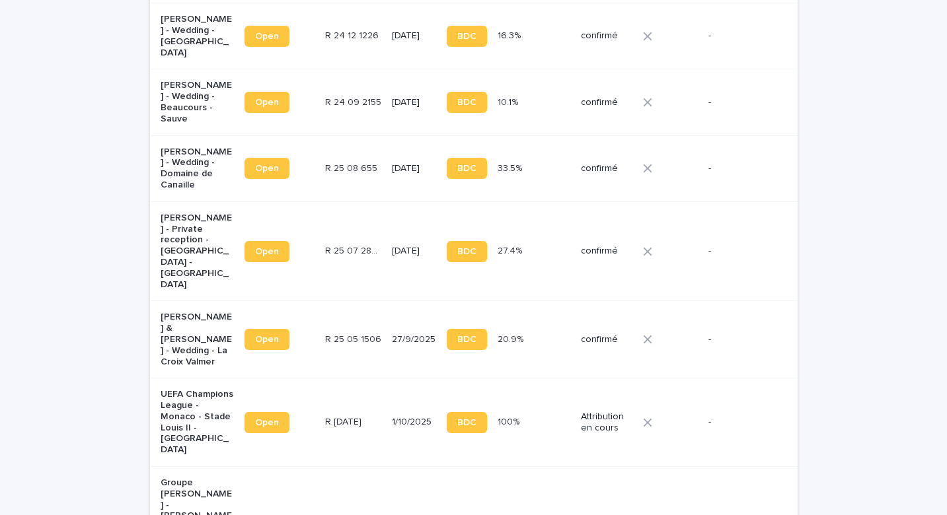
click at [648, 242] on div at bounding box center [670, 252] width 55 height 20
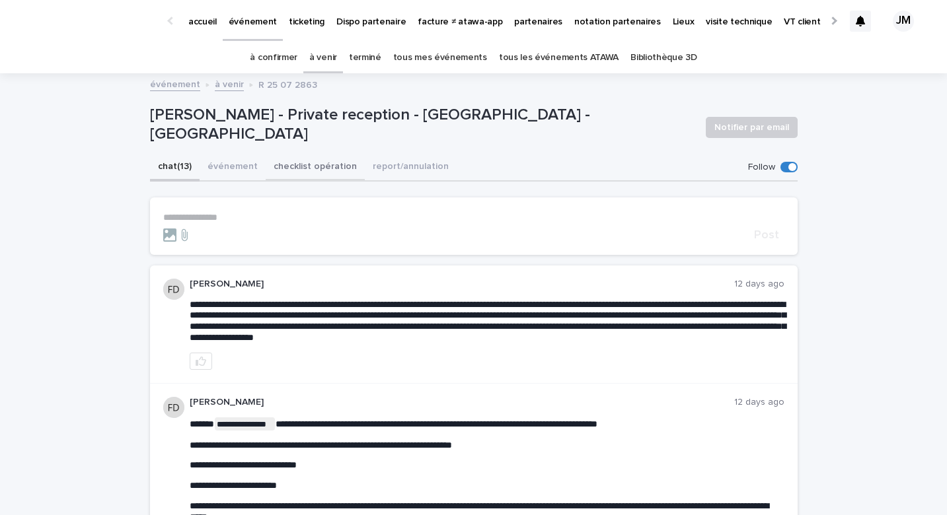
click at [277, 168] on button "checklist opération" at bounding box center [315, 168] width 99 height 28
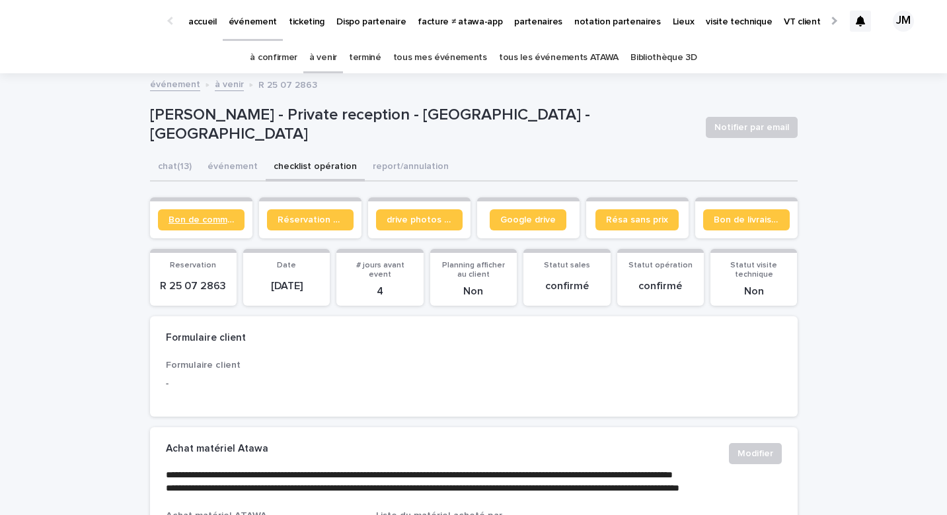
click at [197, 221] on span "Bon de commande" at bounding box center [200, 219] width 65 height 9
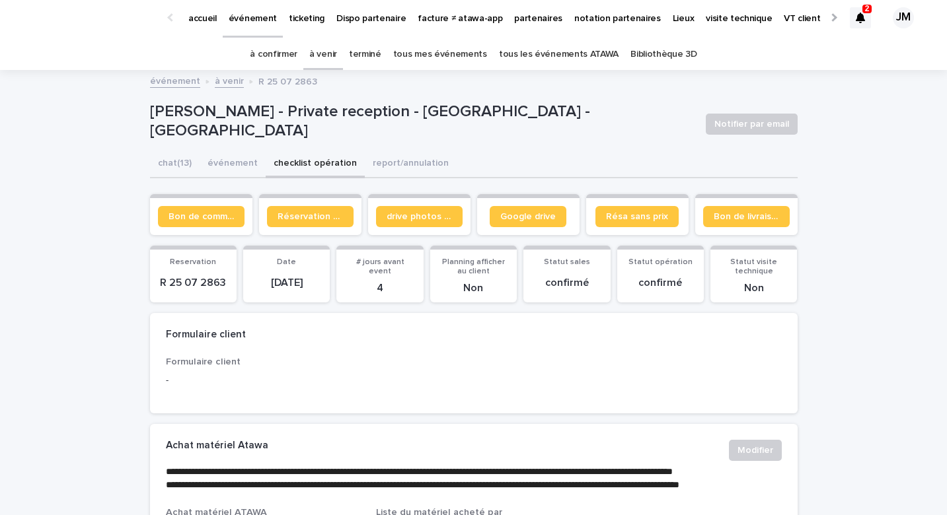
click at [274, 57] on link "à confirmer" at bounding box center [274, 54] width 48 height 31
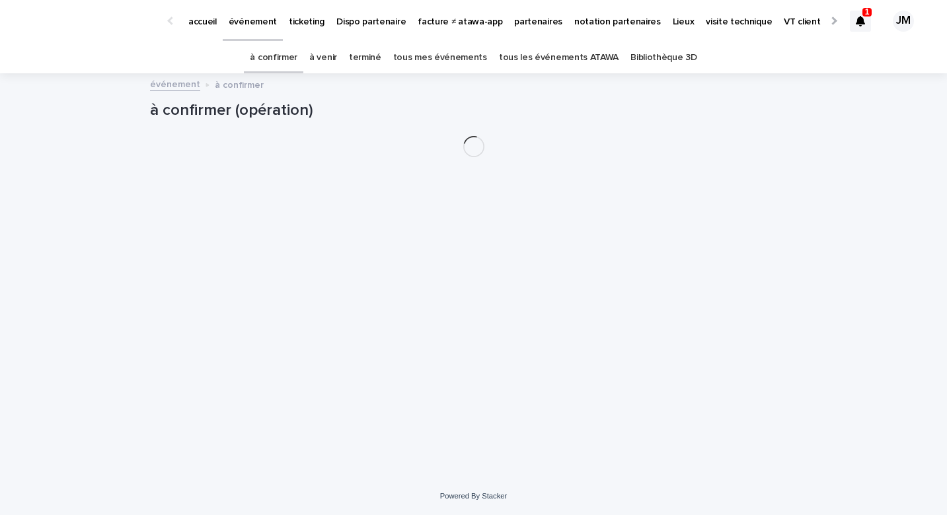
click at [853, 20] on div at bounding box center [860, 21] width 21 height 21
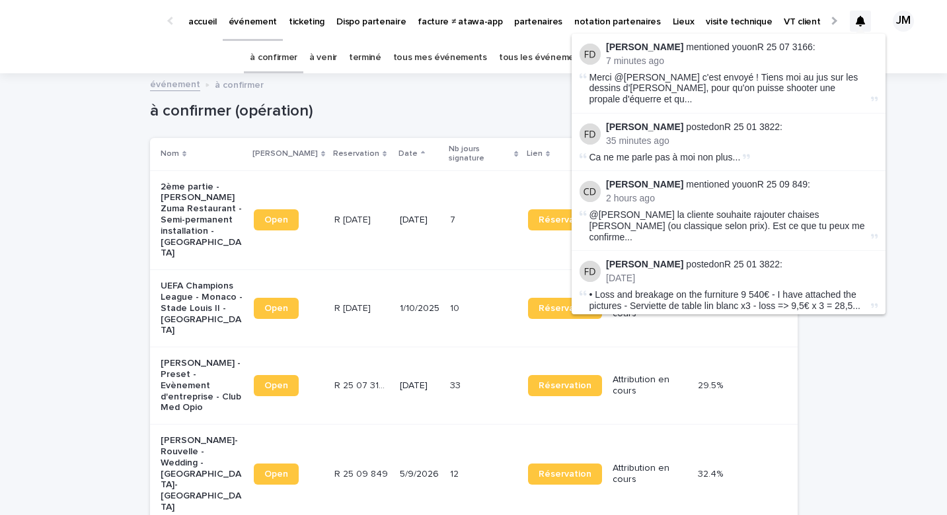
click at [907, 126] on div "Loading... Saving… Loading... Saving… à confirmer (opération) Add New Nom Lien …" at bounding box center [473, 356] width 947 height 562
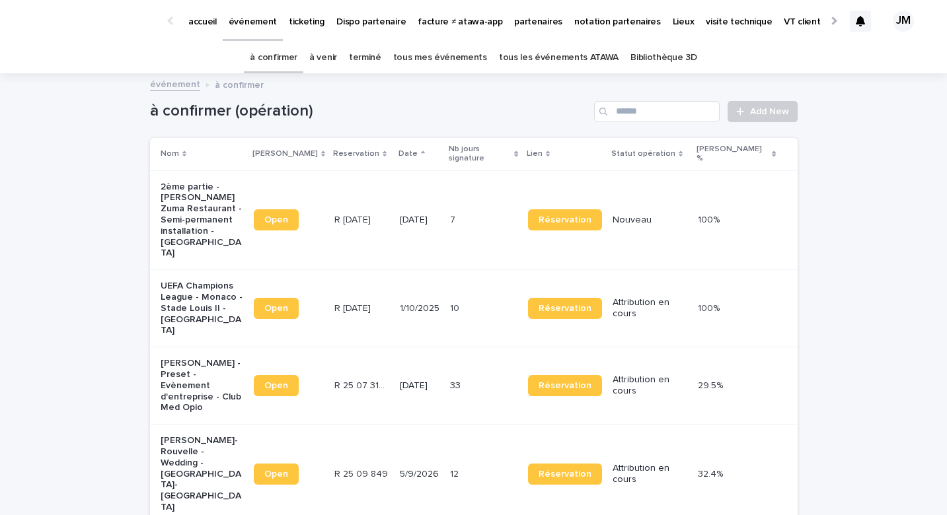
click at [437, 433] on td "5/9/2026" at bounding box center [419, 475] width 50 height 100
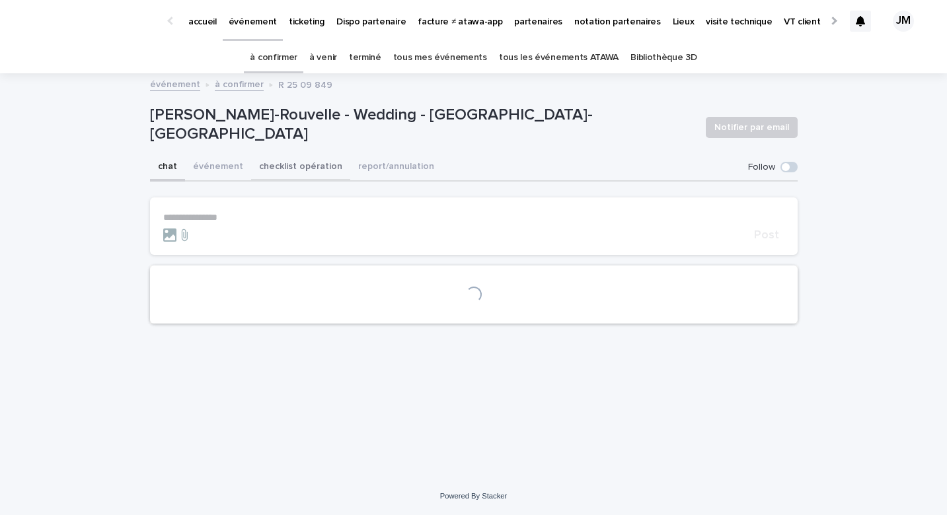
click at [303, 166] on button "checklist opération" at bounding box center [300, 168] width 99 height 28
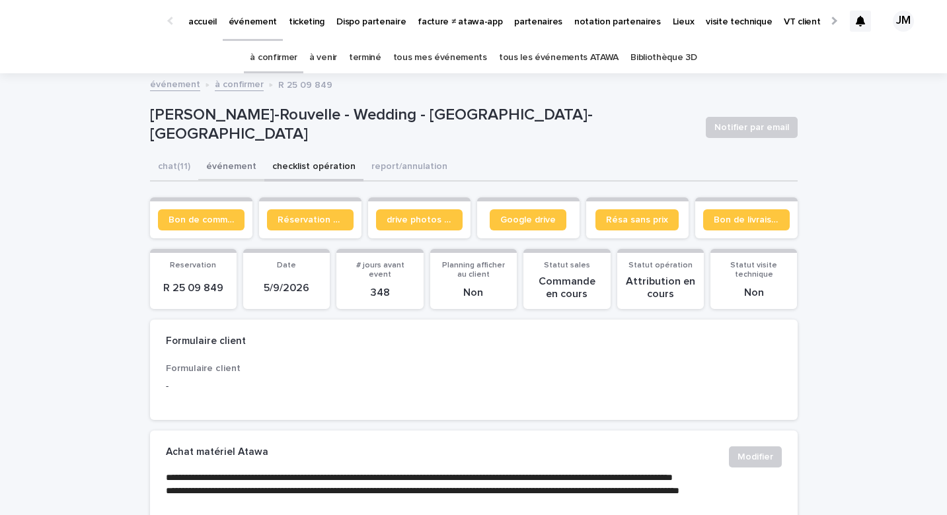
click at [233, 178] on button "événement" at bounding box center [231, 168] width 66 height 28
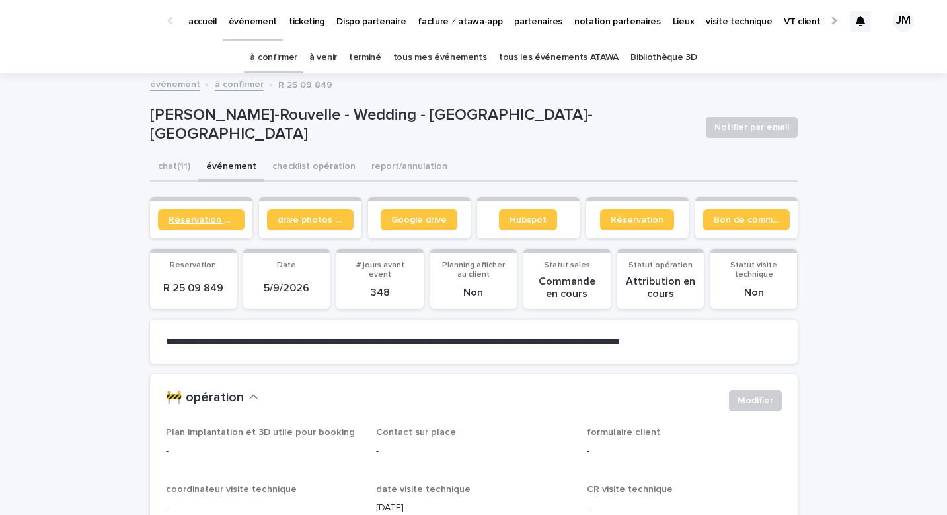
click at [212, 224] on span "Réservation client" at bounding box center [200, 219] width 65 height 9
click at [213, 219] on span "Réservation client" at bounding box center [200, 219] width 65 height 9
click at [326, 168] on button "checklist opération" at bounding box center [313, 168] width 99 height 28
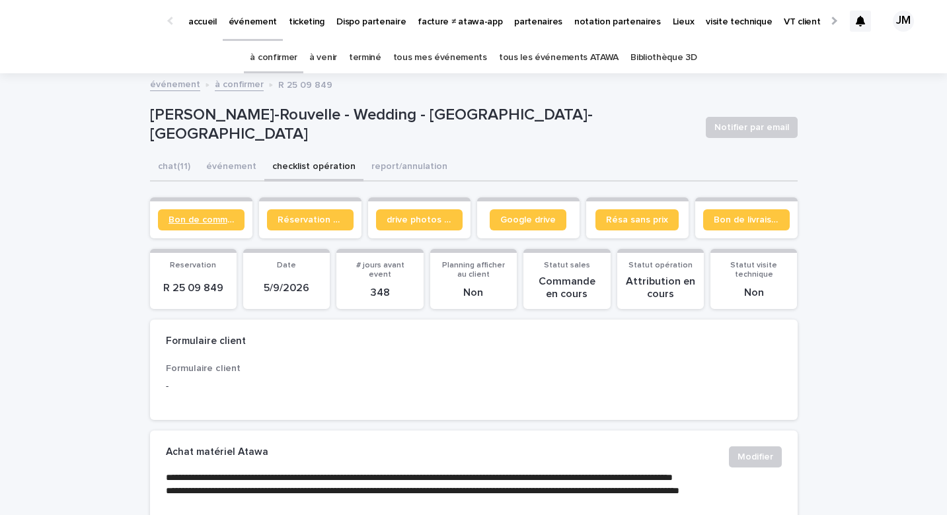
click at [217, 213] on link "Bon de commande" at bounding box center [201, 219] width 87 height 21
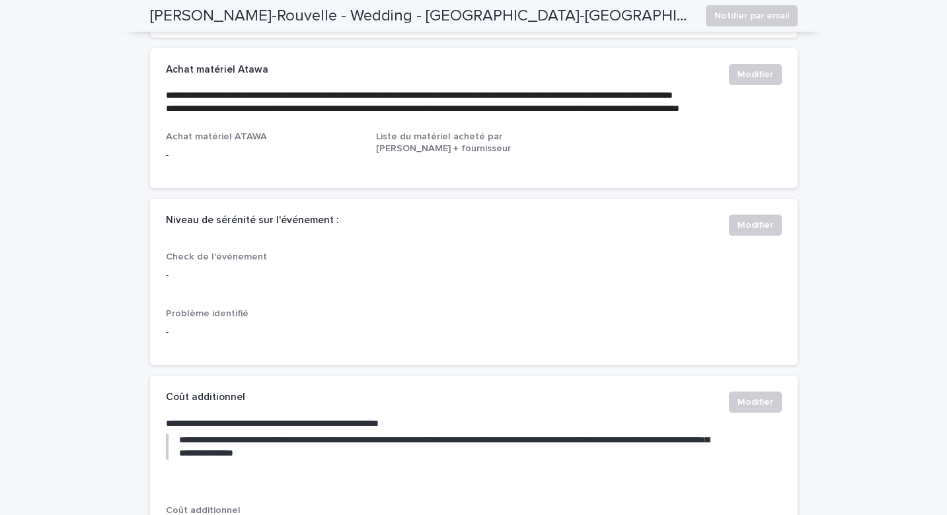
scroll to position [608, 0]
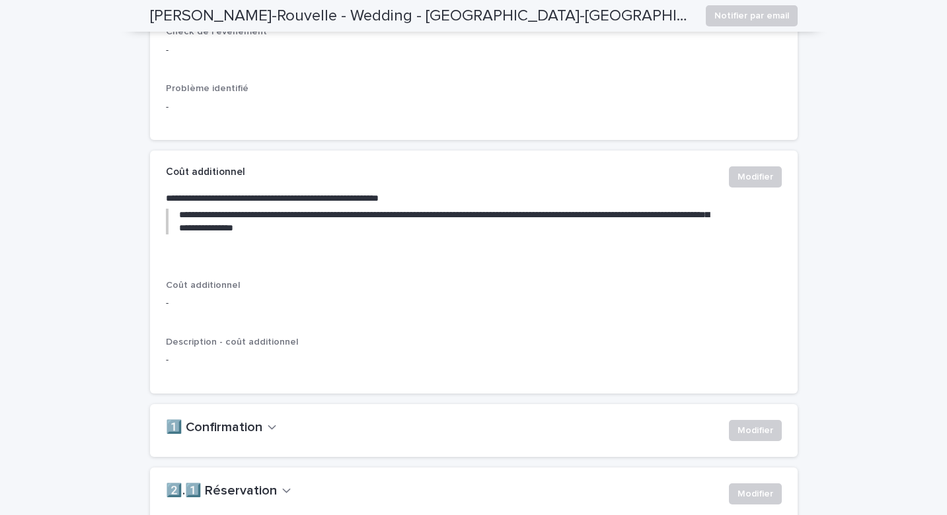
click at [262, 436] on button "1️⃣ Confirmation" at bounding box center [221, 428] width 111 height 16
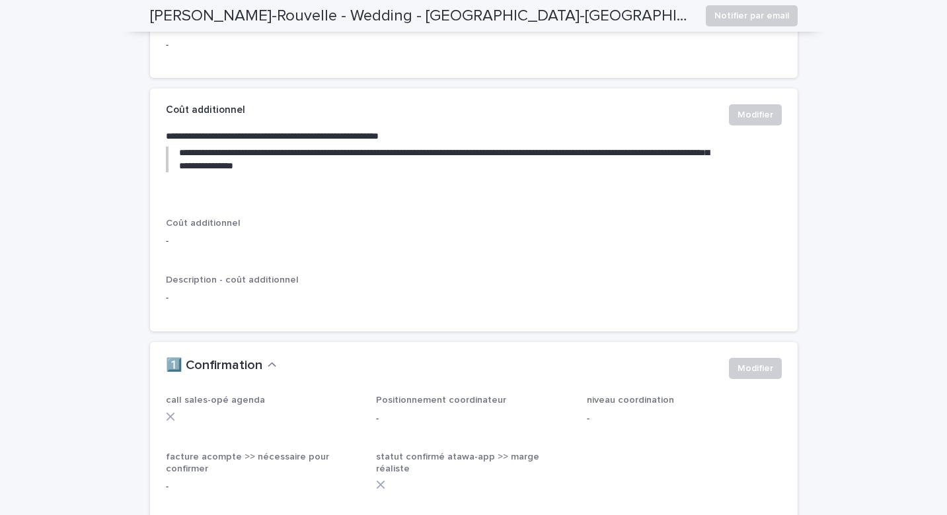
scroll to position [993, 0]
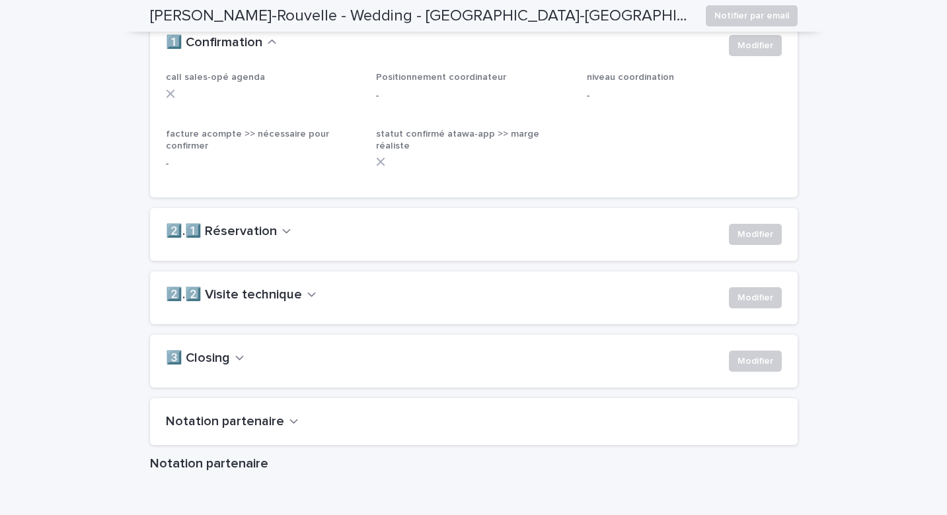
click at [282, 237] on icon "button" at bounding box center [286, 231] width 9 height 12
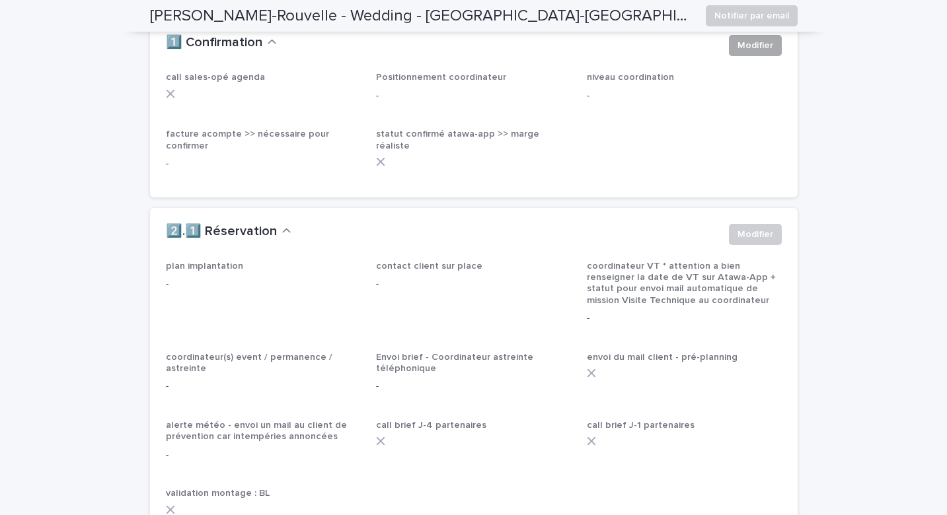
click at [754, 52] on span "Modifier" at bounding box center [755, 45] width 36 height 13
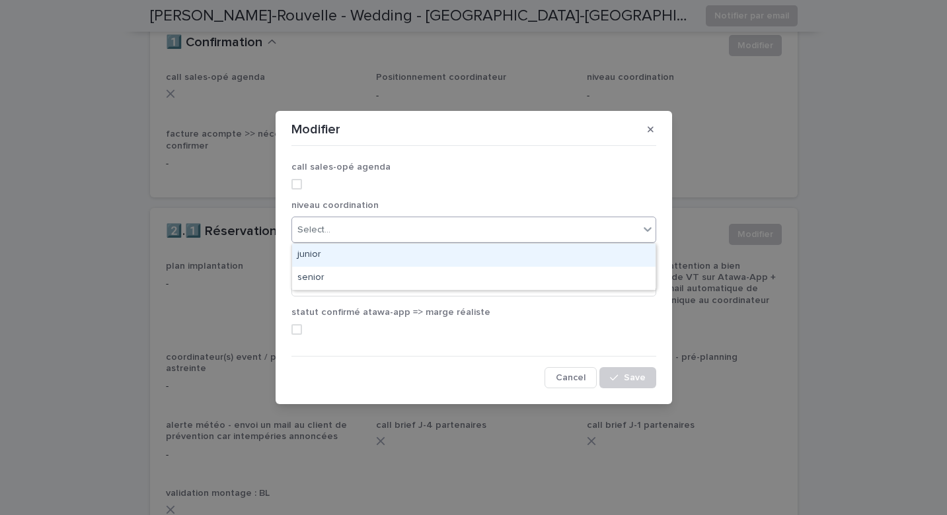
click at [433, 220] on div "Select..." at bounding box center [465, 230] width 347 height 22
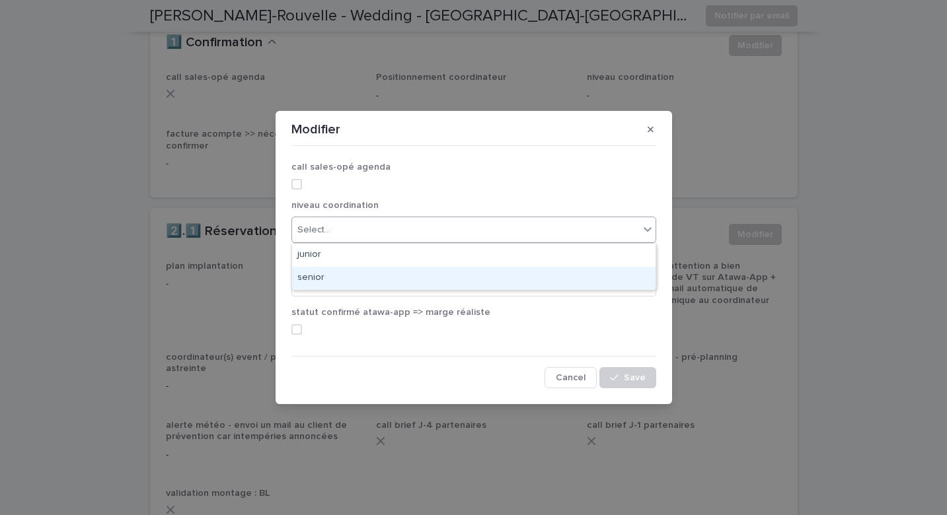
click at [396, 279] on div "senior" at bounding box center [473, 278] width 363 height 23
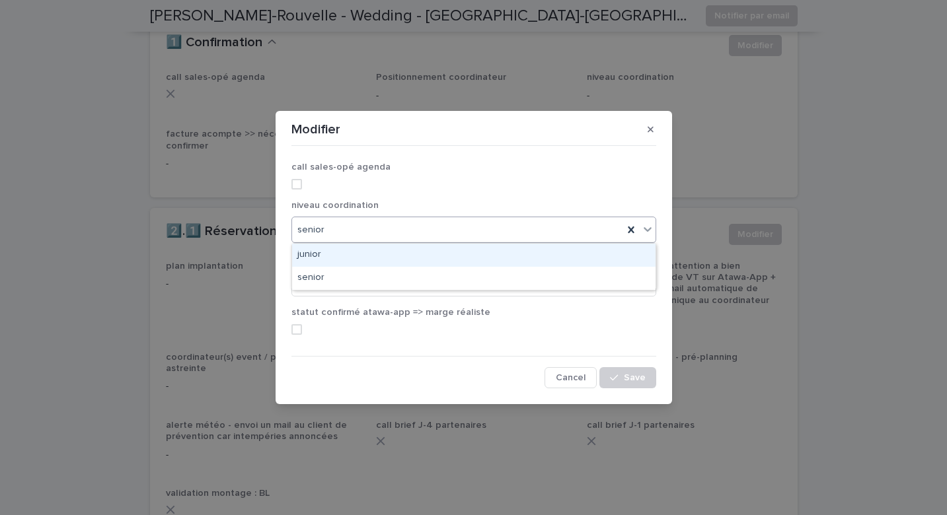
click at [311, 237] on div "senior" at bounding box center [457, 230] width 331 height 22
click at [307, 250] on div "junior" at bounding box center [473, 255] width 363 height 23
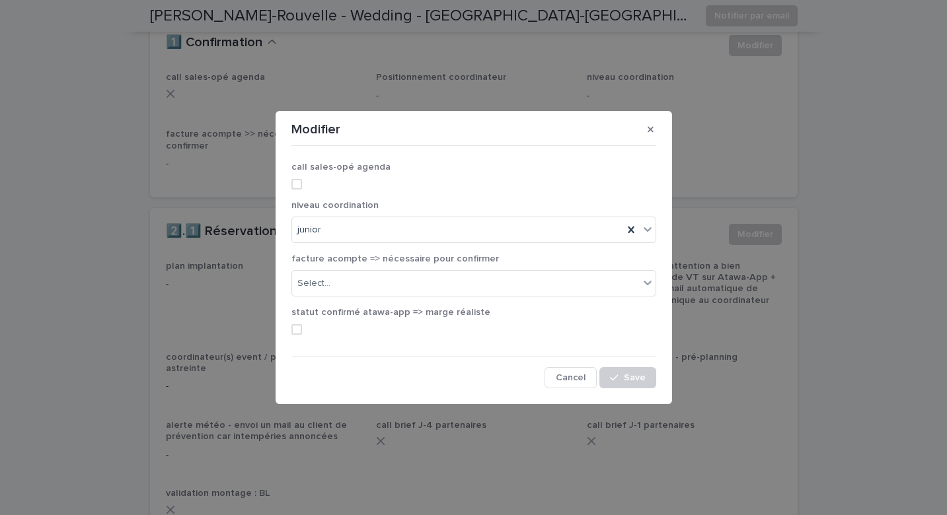
click at [299, 189] on div "call sales-opé agenda" at bounding box center [473, 181] width 365 height 38
click at [334, 297] on div "facture acompte => nécessaire pour confirmer Select..." at bounding box center [473, 281] width 365 height 54
click at [332, 285] on input "text" at bounding box center [332, 283] width 1 height 11
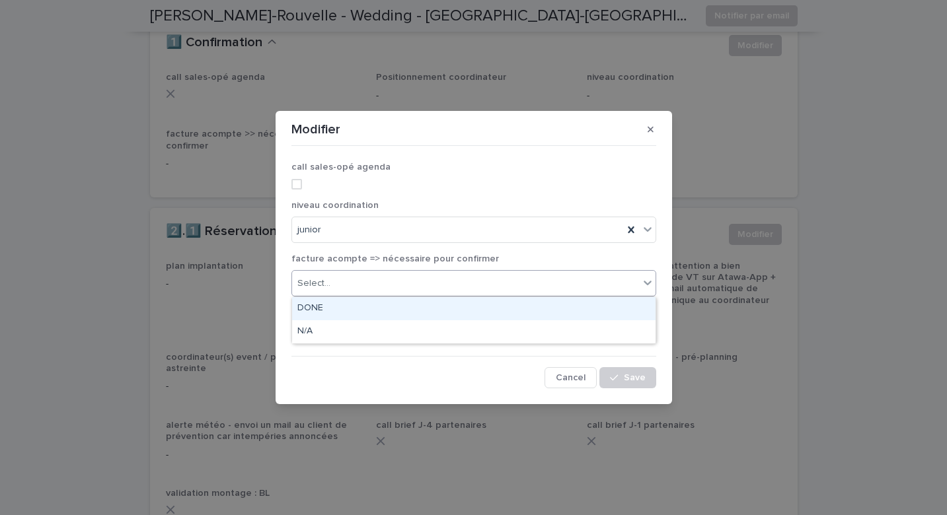
click at [330, 313] on div "DONE" at bounding box center [473, 308] width 363 height 23
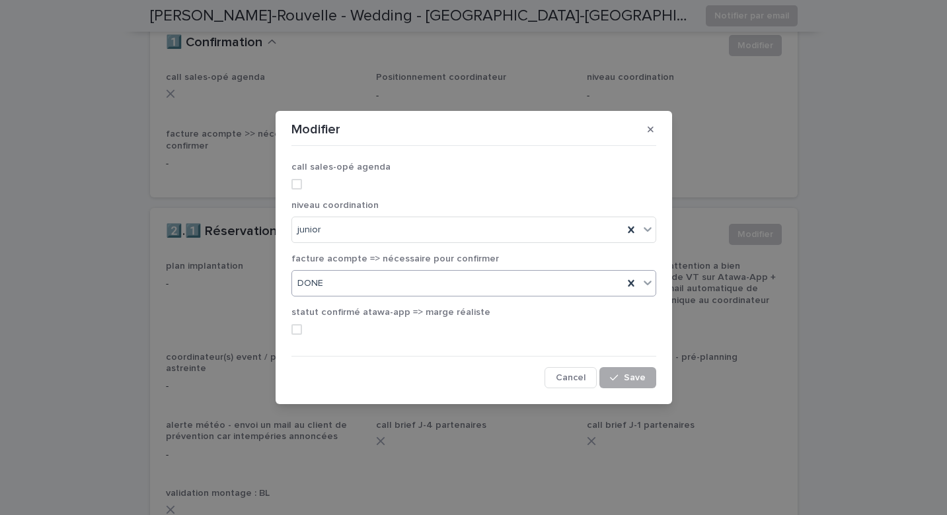
click at [619, 373] on div "button" at bounding box center [616, 377] width 13 height 9
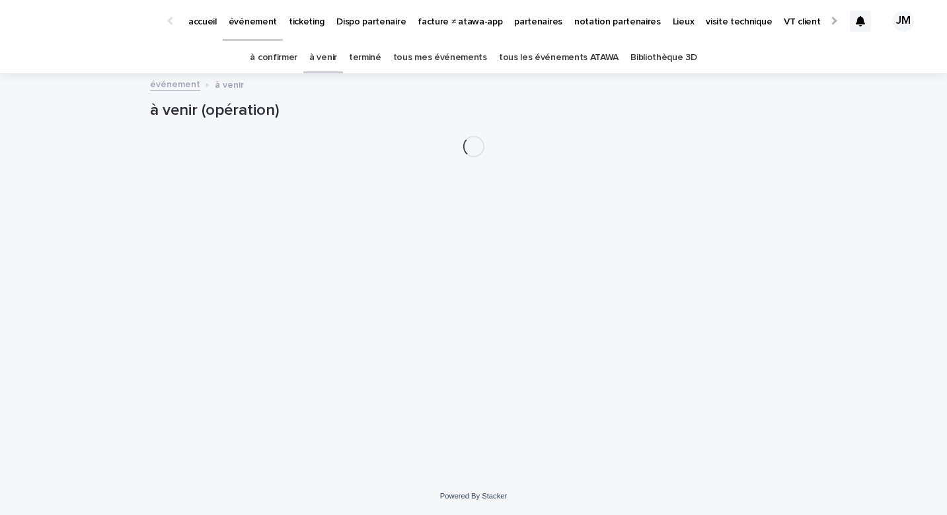
click at [437, 53] on link "tous mes événements" at bounding box center [440, 57] width 94 height 31
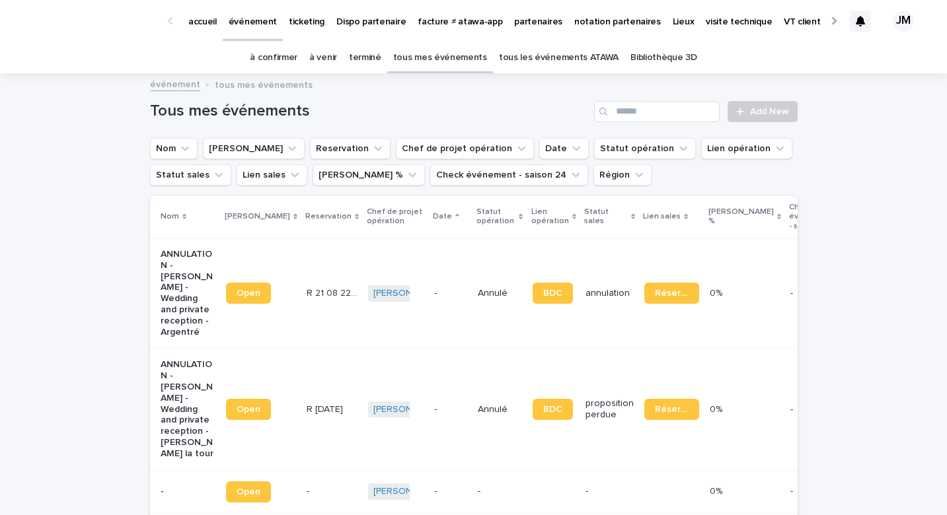
click at [544, 64] on link "tous les événements ATAWA" at bounding box center [559, 57] width 120 height 31
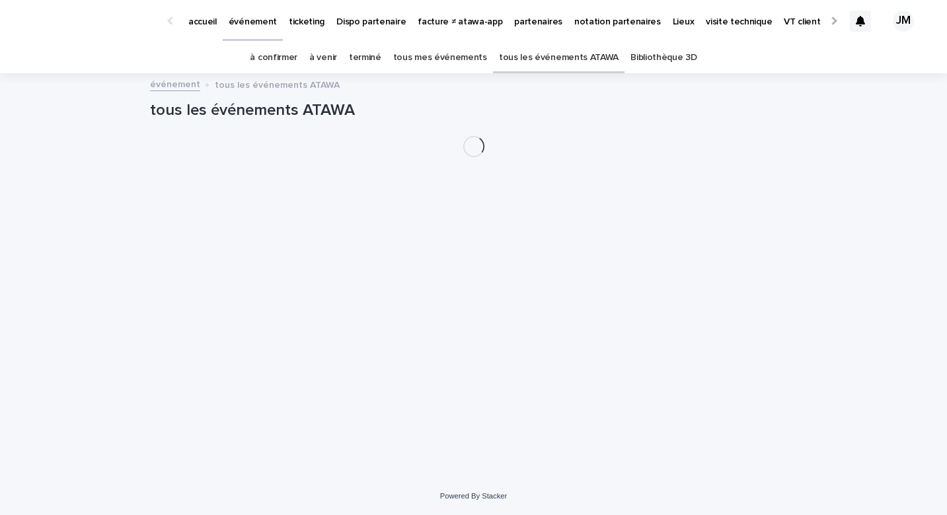
click at [343, 60] on div "à venir" at bounding box center [323, 57] width 40 height 31
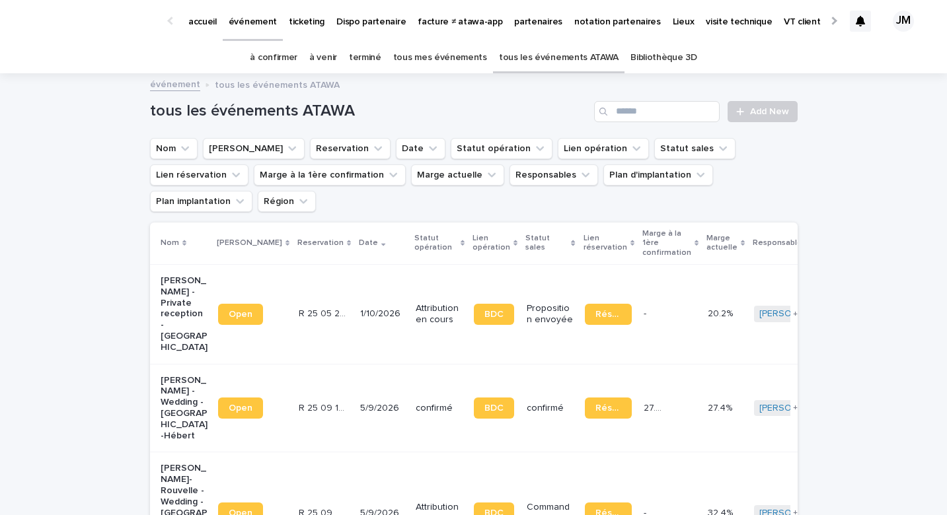
click at [331, 60] on link "à venir" at bounding box center [323, 57] width 28 height 31
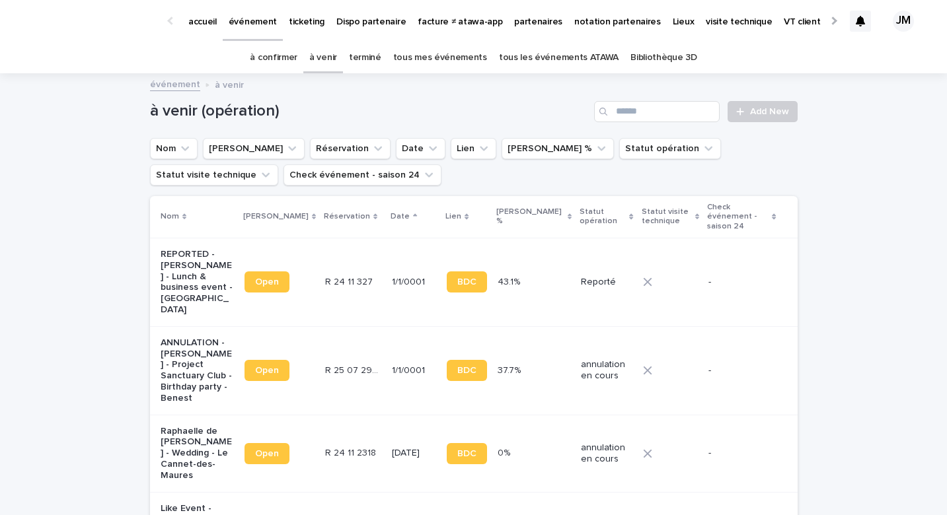
scroll to position [998, 0]
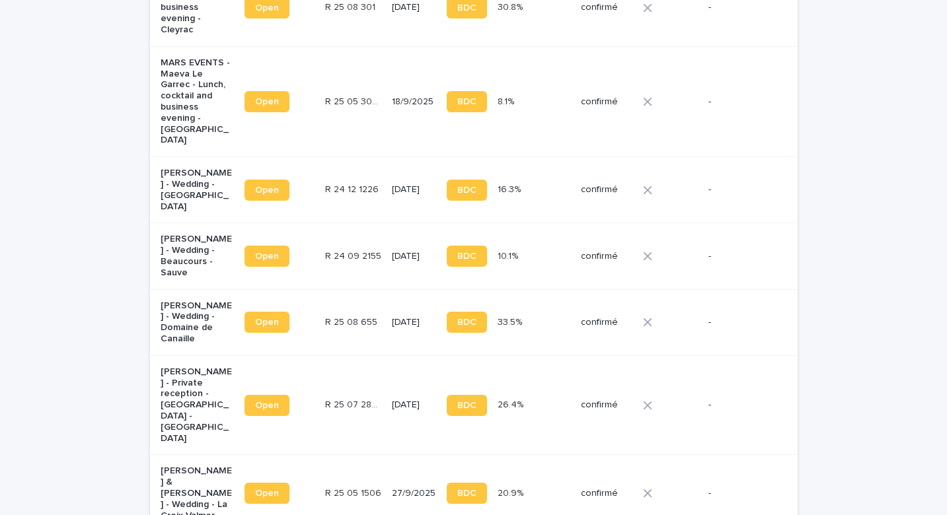
click at [367, 355] on td "R 25 07 2863 R 25 07 2863" at bounding box center [353, 405] width 67 height 100
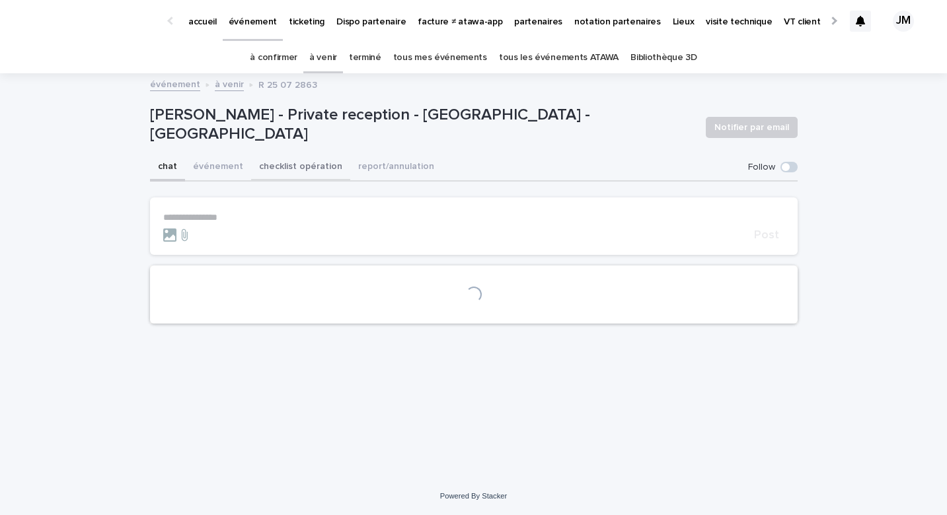
click at [320, 168] on button "checklist opération" at bounding box center [300, 168] width 99 height 28
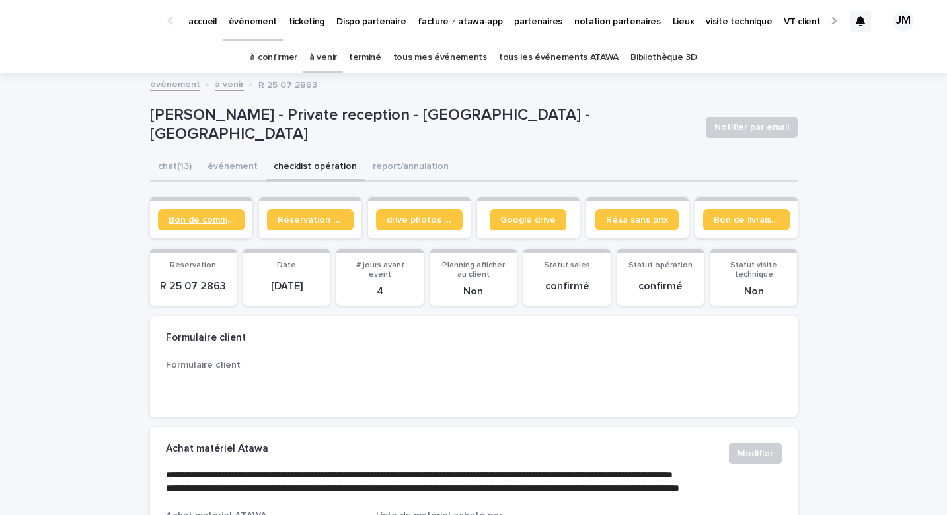
click at [215, 229] on link "Bon de commande" at bounding box center [201, 219] width 87 height 21
click at [297, 54] on link "à confirmer" at bounding box center [274, 57] width 48 height 31
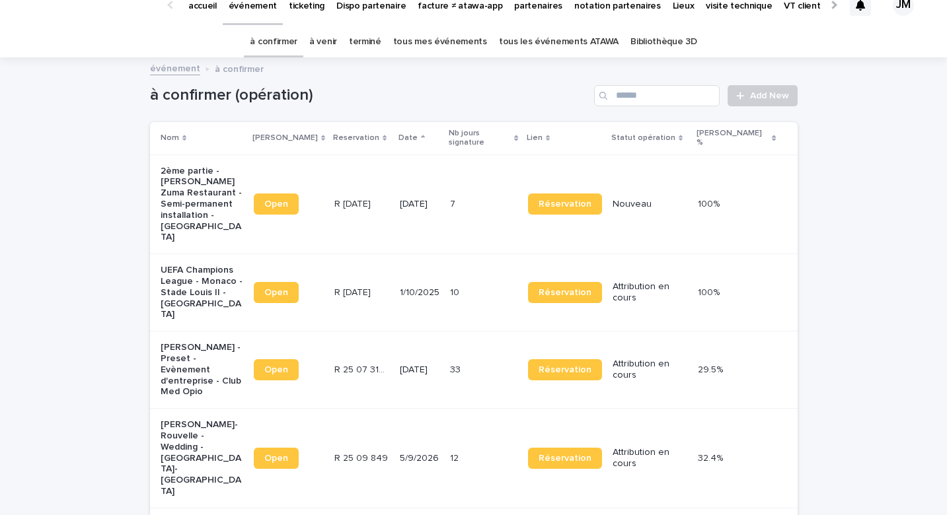
scroll to position [32, 0]
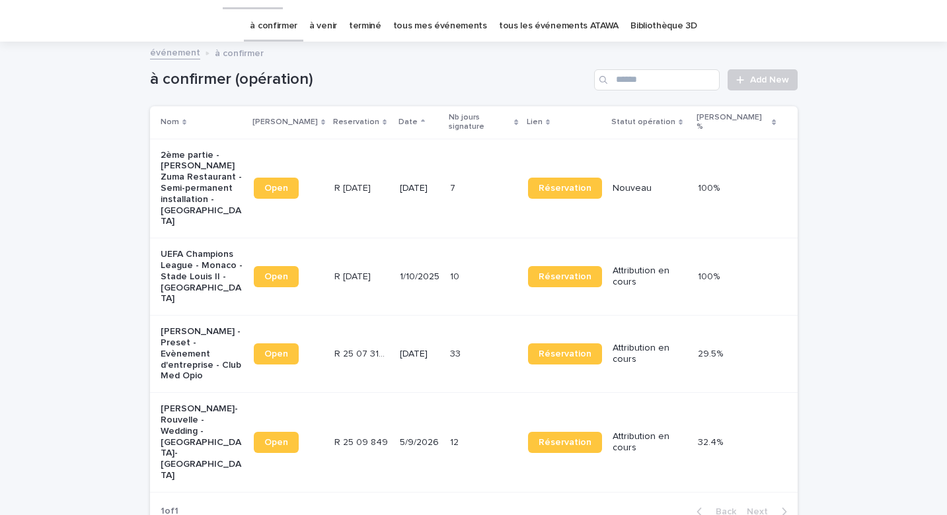
click at [469, 272] on p at bounding box center [471, 277] width 42 height 11
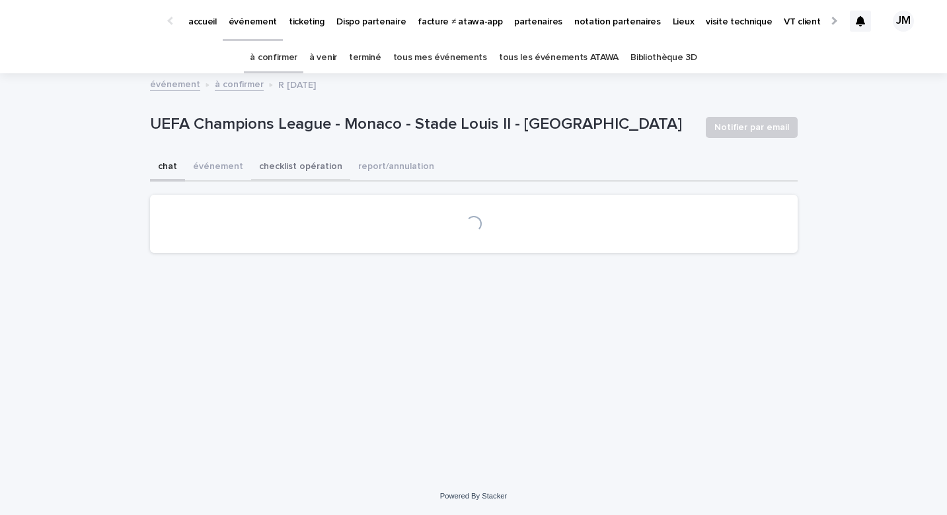
click at [318, 167] on button "checklist opération" at bounding box center [300, 168] width 99 height 28
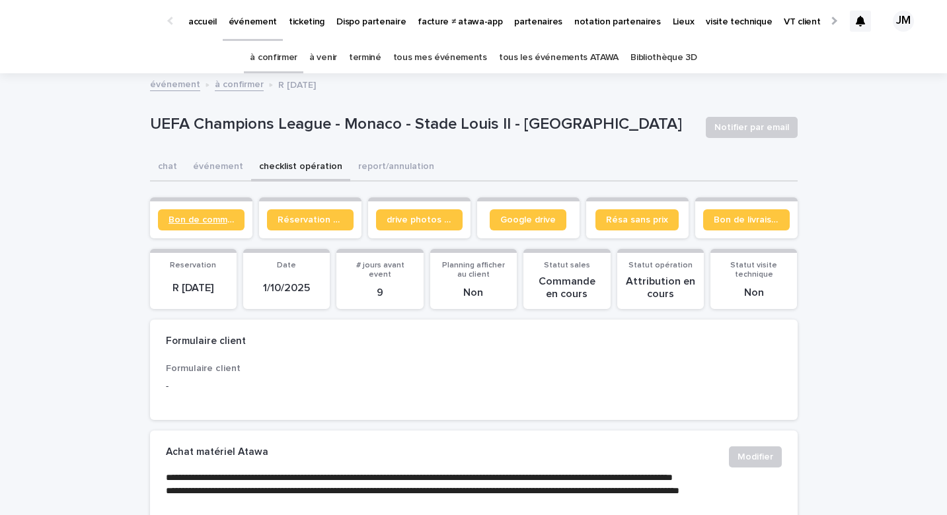
click at [202, 221] on span "Bon de commande" at bounding box center [200, 219] width 65 height 9
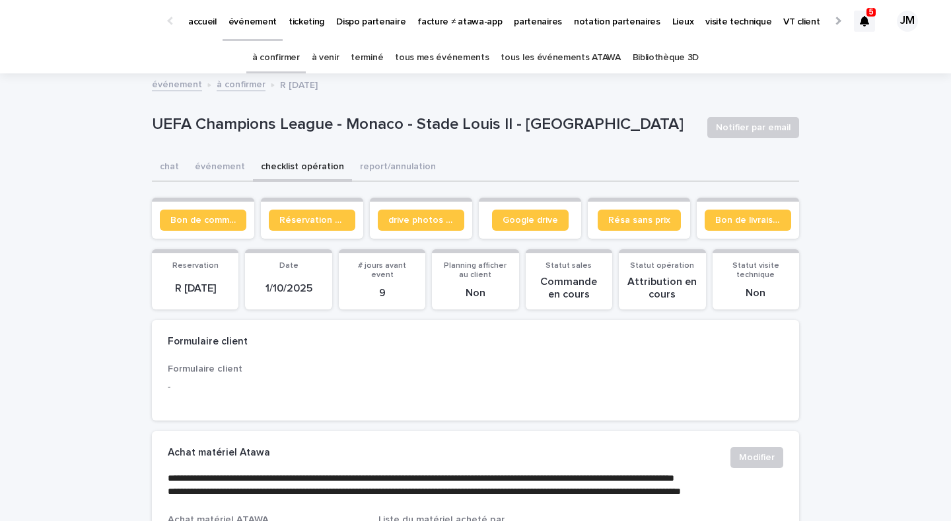
click at [862, 16] on icon at bounding box center [864, 21] width 9 height 11
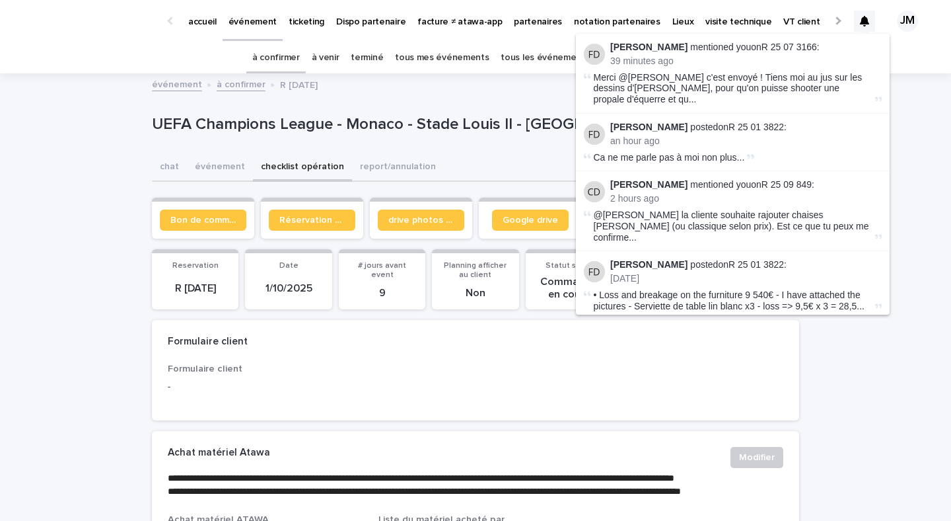
click at [887, 320] on li "Fanny Dornier posted on R 25 01 3822 : 5 days ago voici mon récap des coûts : •…" at bounding box center [733, 354] width 314 height 69
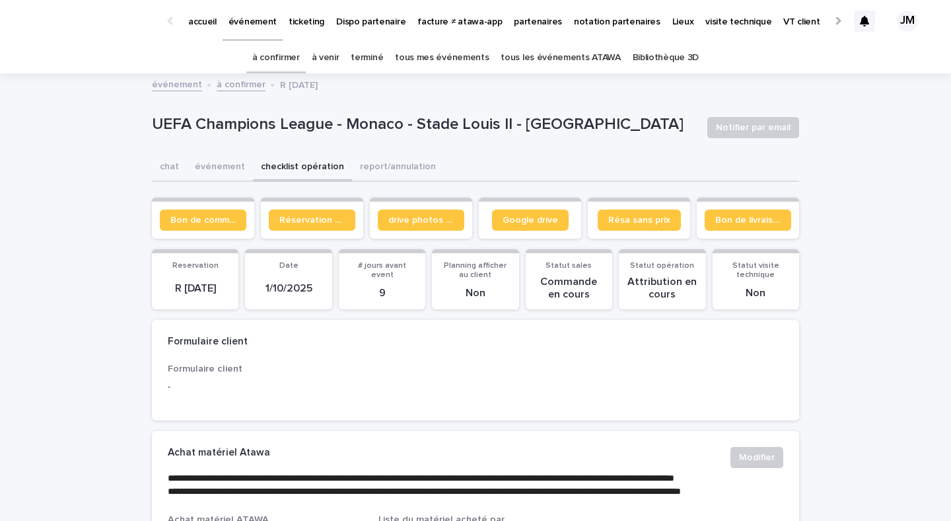
click at [340, 68] on link "à venir" at bounding box center [326, 57] width 28 height 31
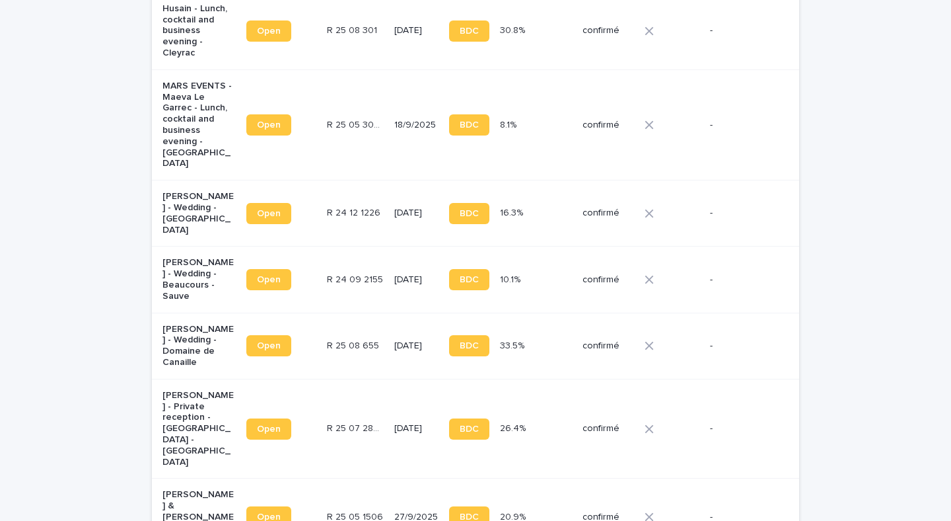
scroll to position [980, 0]
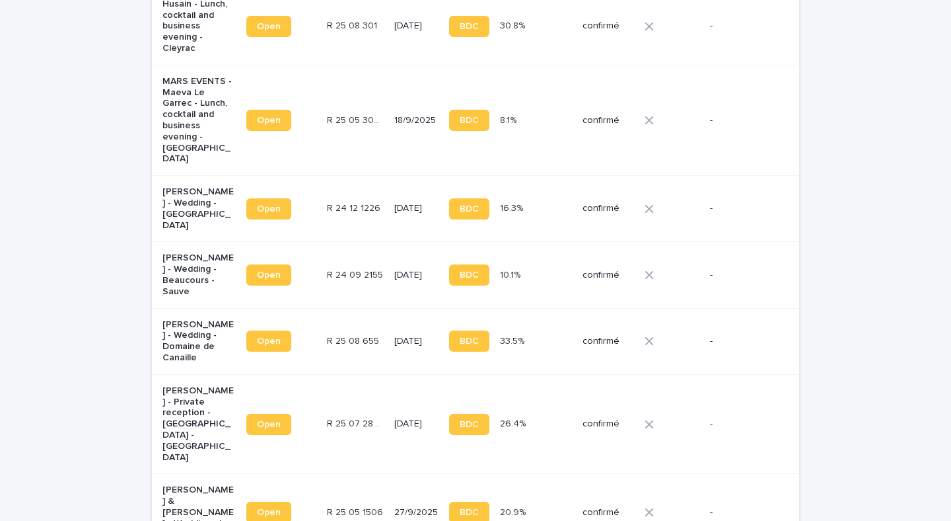
click at [369, 474] on td "R 25 05 1506 R 25 05 1506" at bounding box center [355, 512] width 67 height 77
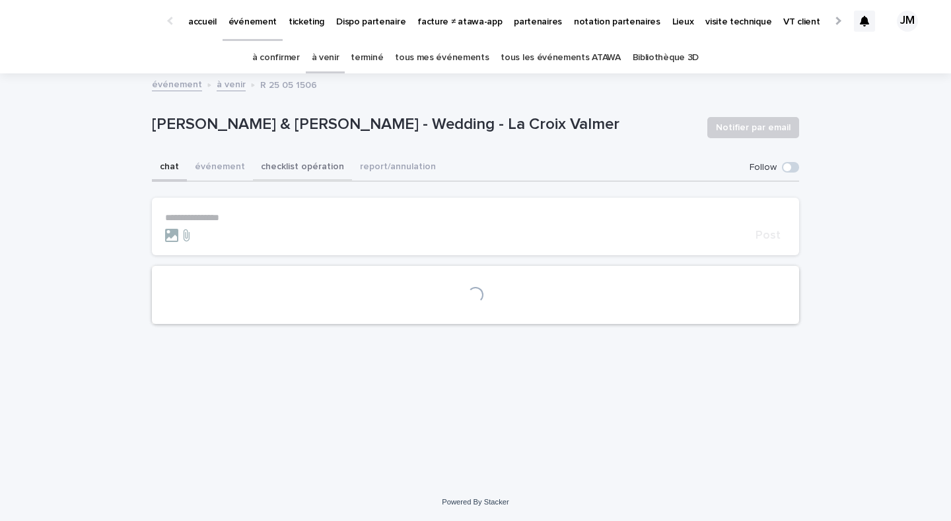
click at [314, 160] on button "checklist opération" at bounding box center [302, 168] width 99 height 28
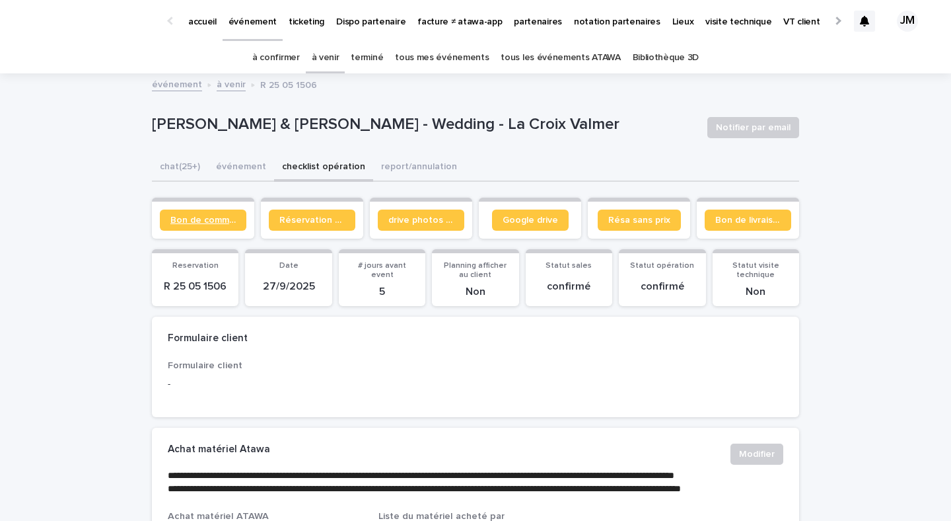
click at [218, 219] on span "Bon de commande" at bounding box center [202, 219] width 65 height 9
click at [531, 46] on link "tous les événements ATAWA" at bounding box center [561, 57] width 120 height 31
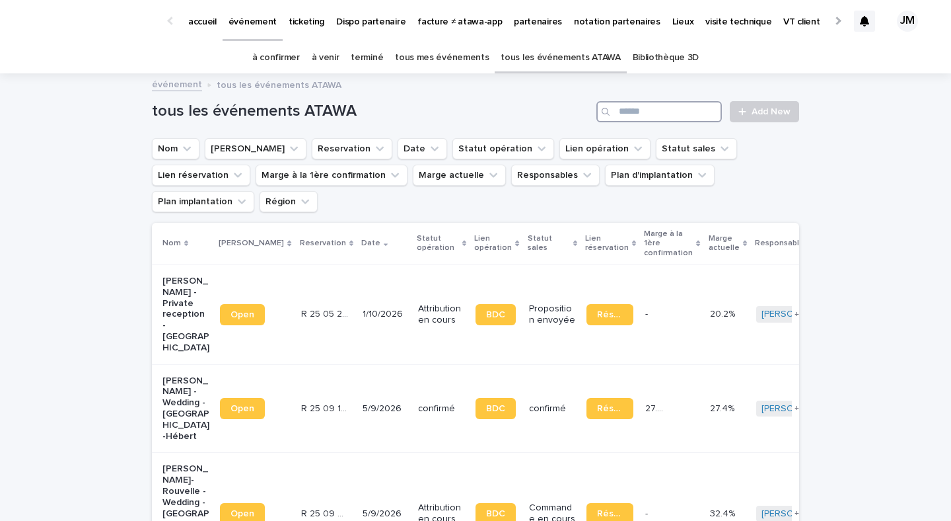
click at [676, 119] on input "Search" at bounding box center [660, 111] width 126 height 21
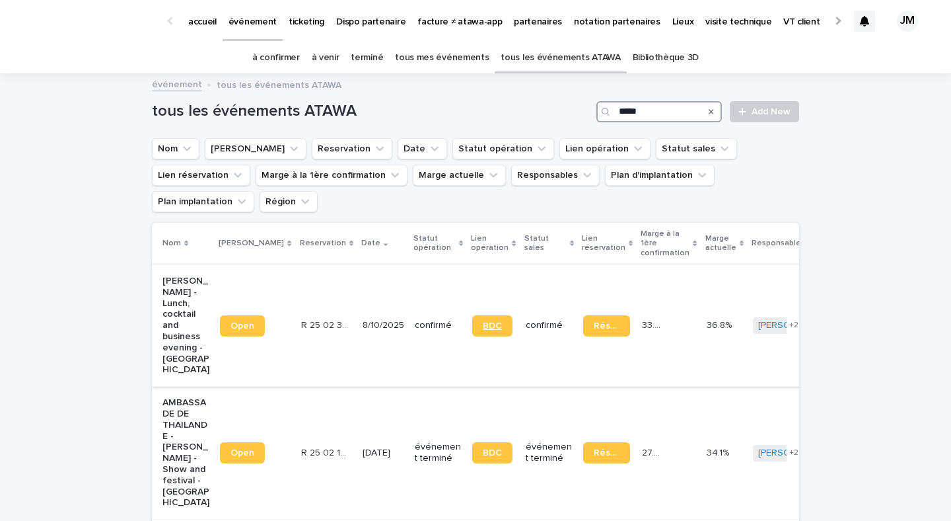
type input "*****"
click at [483, 321] on span "BDC" at bounding box center [492, 325] width 19 height 9
